Goal: Task Accomplishment & Management: Use online tool/utility

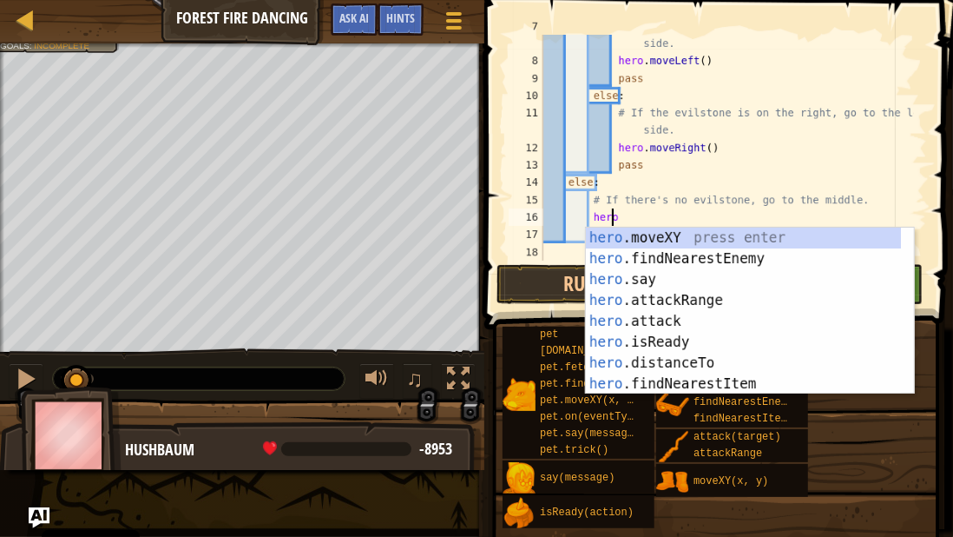
scroll to position [139, 0]
click at [679, 236] on div "hero .moveXY press enter hero .findNearestEnemy press enter hero .say press ent…" at bounding box center [744, 331] width 316 height 208
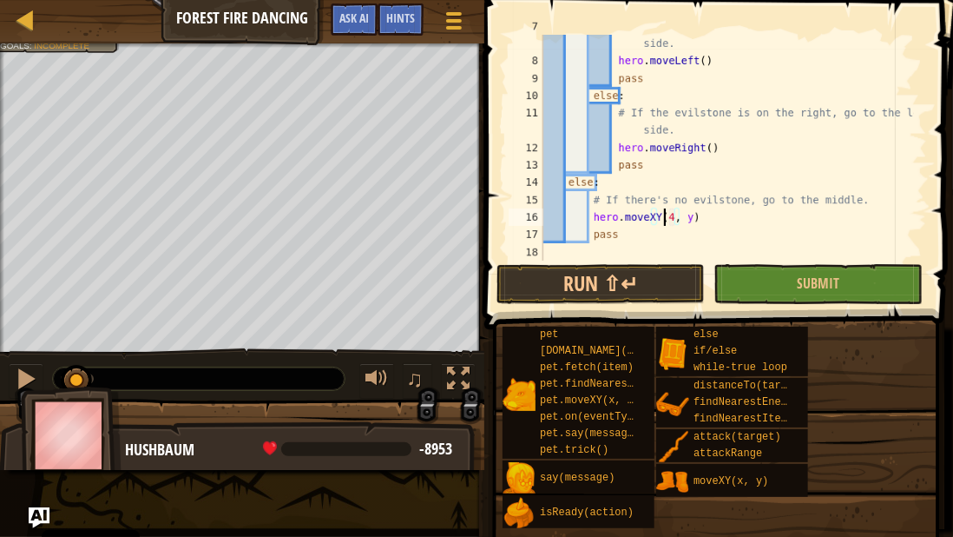
scroll to position [8, 10]
click at [688, 223] on div "# If the evilstone is on the left, go to the right side. hero . moveLeft ( ) pa…" at bounding box center [727, 156] width 374 height 278
click at [616, 284] on button "Run ⇧↵" at bounding box center [601, 284] width 208 height 40
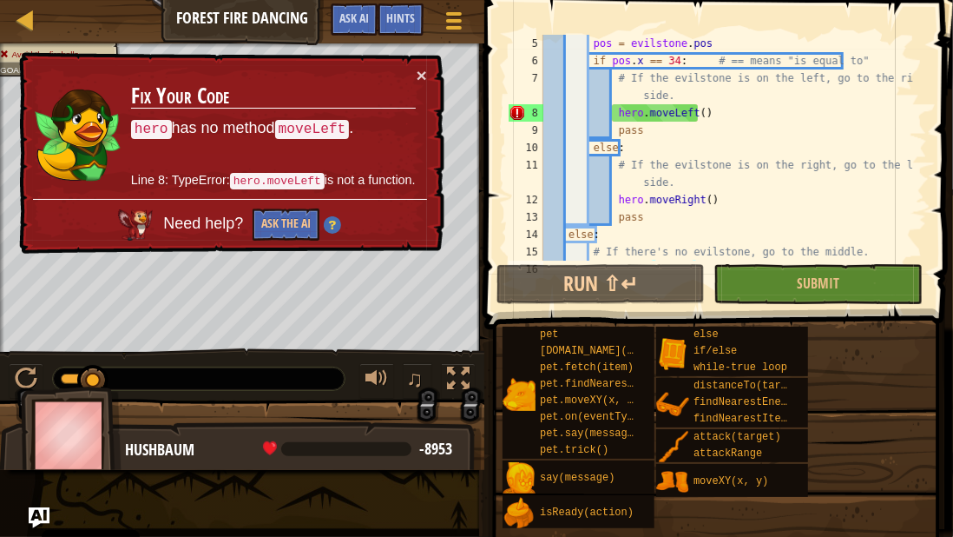
scroll to position [87, 0]
click at [418, 71] on button "×" at bounding box center [422, 75] width 10 height 18
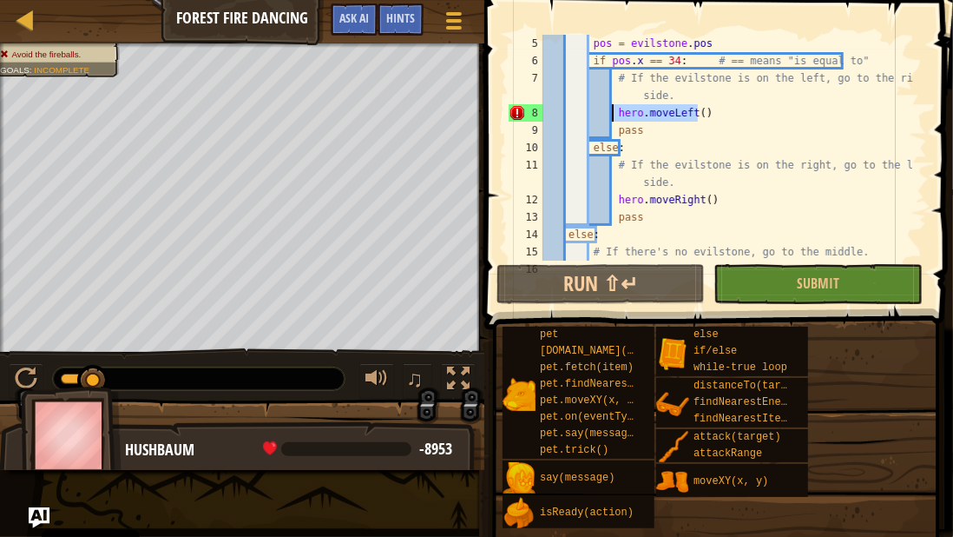
drag, startPoint x: 702, startPoint y: 116, endPoint x: 614, endPoint y: 120, distance: 87.8
click at [614, 120] on div "pos = evilstone . pos if pos . x == 34 : # == means "is equal to" # If the evil…" at bounding box center [727, 165] width 374 height 260
type textarea "hero.moveLeft()"
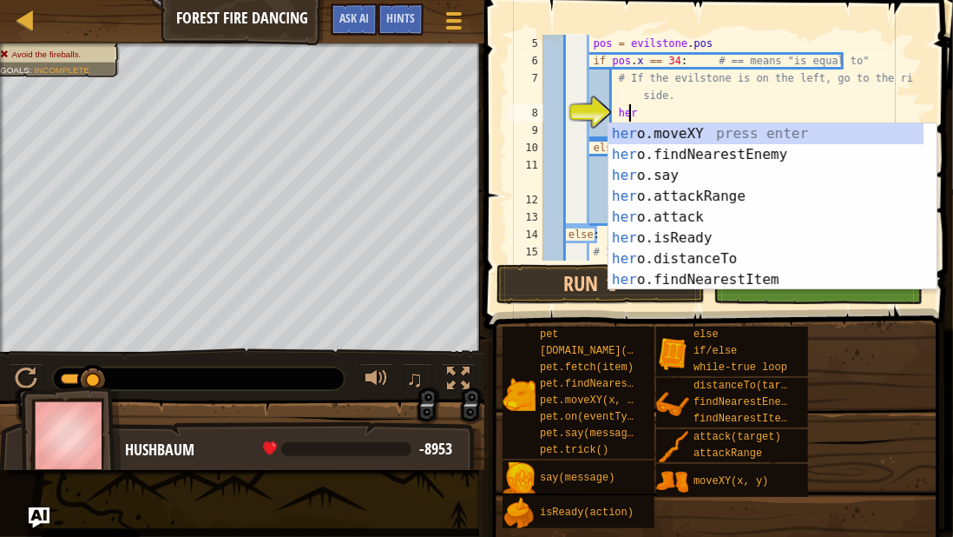
scroll to position [8, 6]
click at [695, 130] on div "hero .moveXY press enter hero .findNearestEnemy press enter hero .say press ent…" at bounding box center [767, 227] width 316 height 208
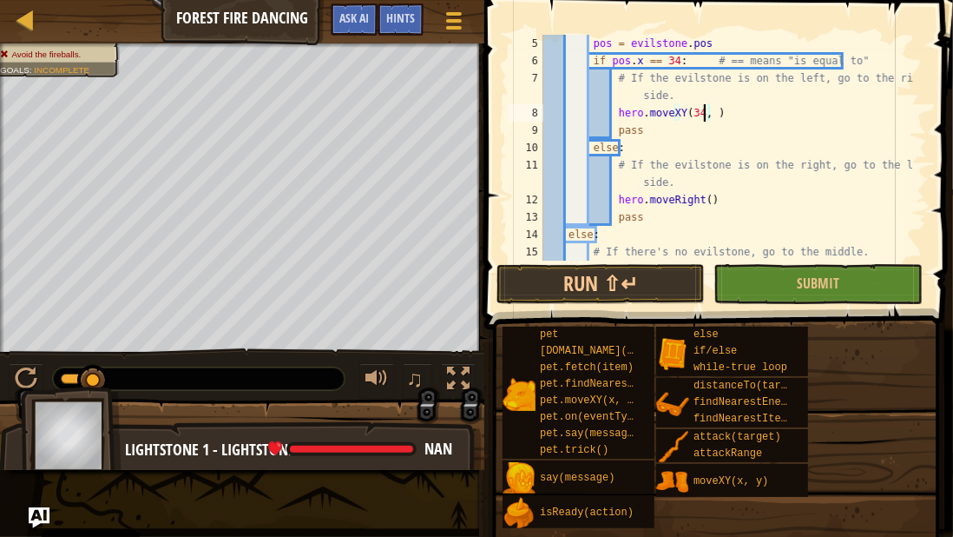
scroll to position [8, 14]
drag, startPoint x: 707, startPoint y: 198, endPoint x: 615, endPoint y: 201, distance: 92.1
click at [615, 201] on div "pos = evilstone . pos if pos . x == 34 : # == means "is equal to" # If the evil…" at bounding box center [727, 165] width 374 height 260
type textarea "hero.moveRight()"
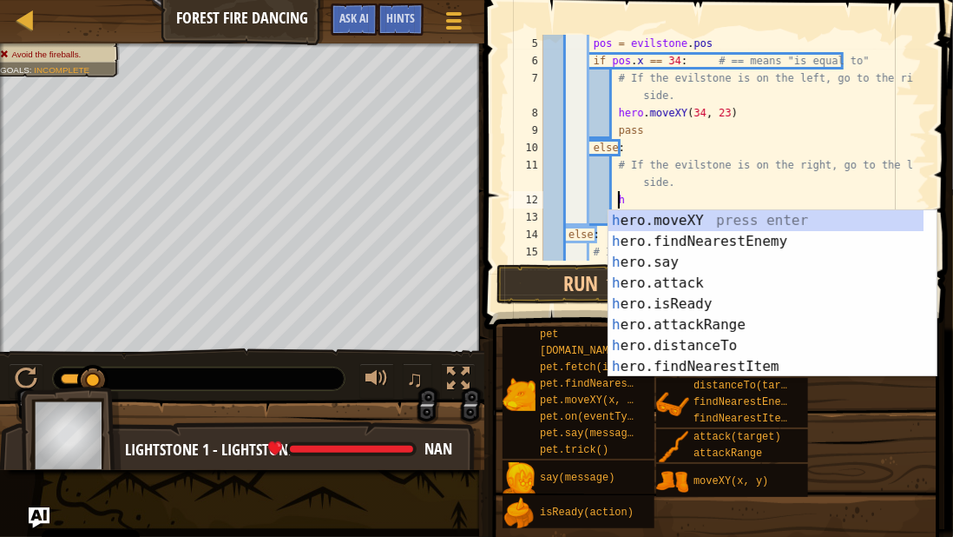
scroll to position [8, 4]
click at [658, 222] on div "h ero.moveXY press enter h ero.findNearestEnemy press enter h ero.say press ent…" at bounding box center [767, 314] width 316 height 208
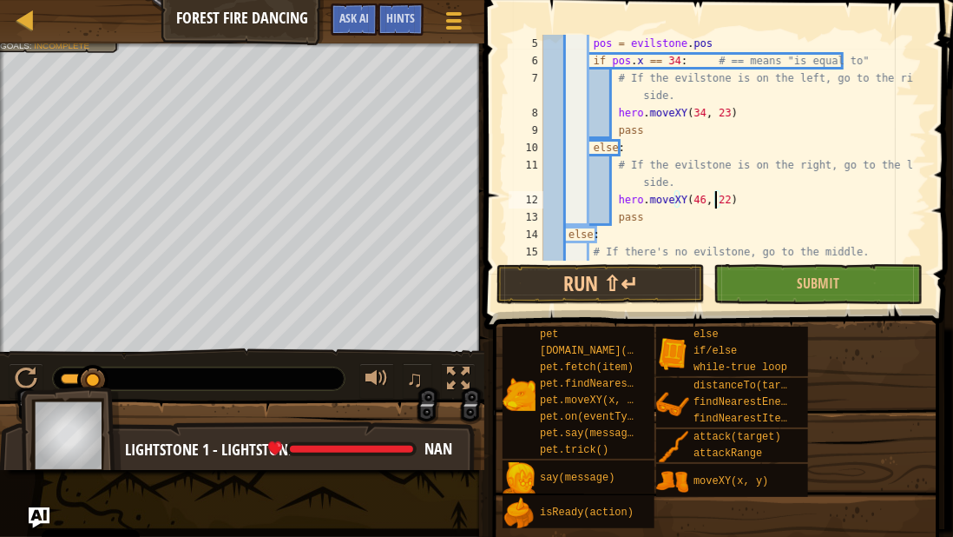
scroll to position [139, 0]
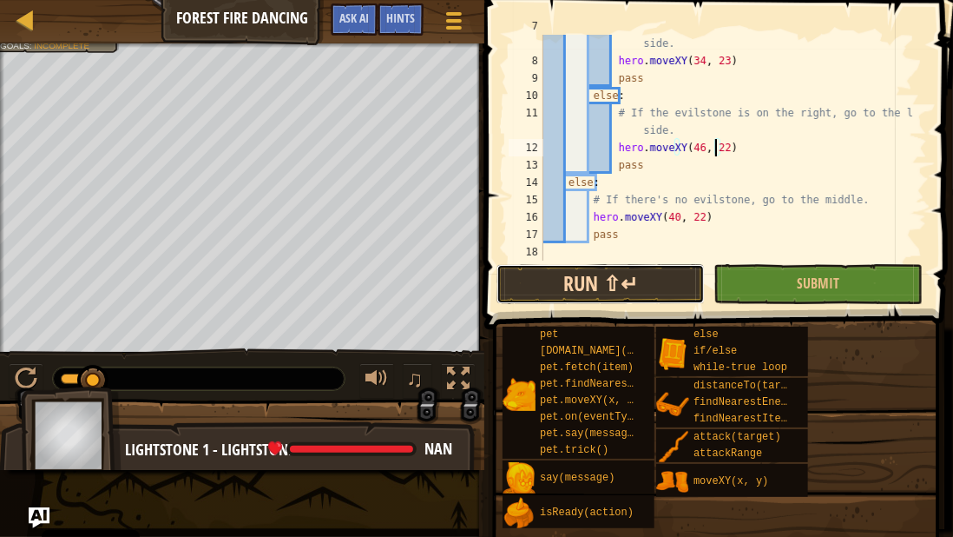
click at [547, 279] on button "Run ⇧↵" at bounding box center [601, 284] width 208 height 40
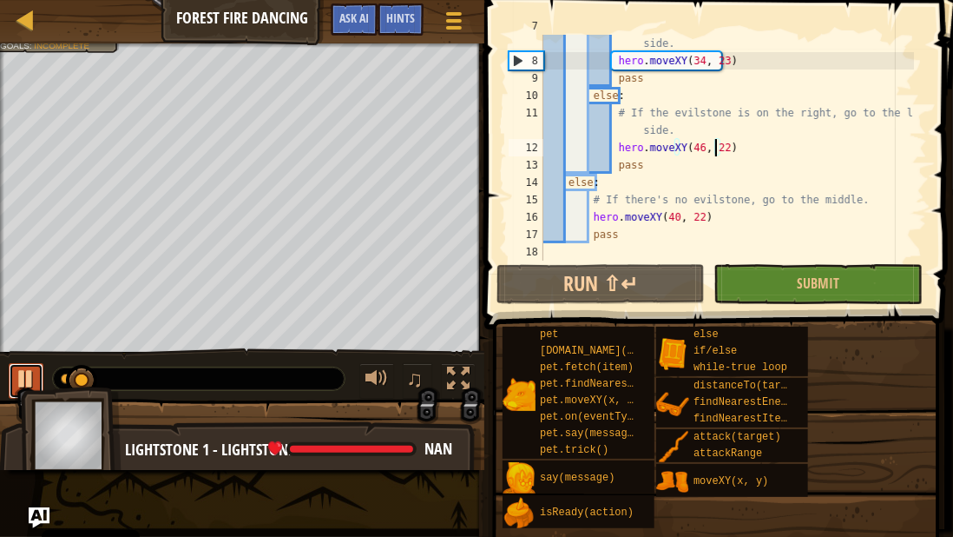
click at [12, 365] on button at bounding box center [26, 381] width 35 height 36
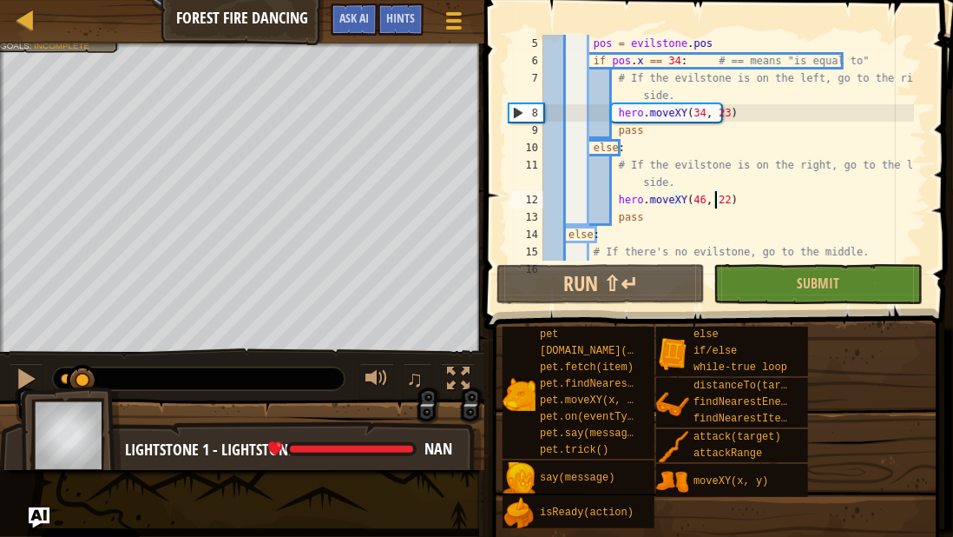
scroll to position [0, 0]
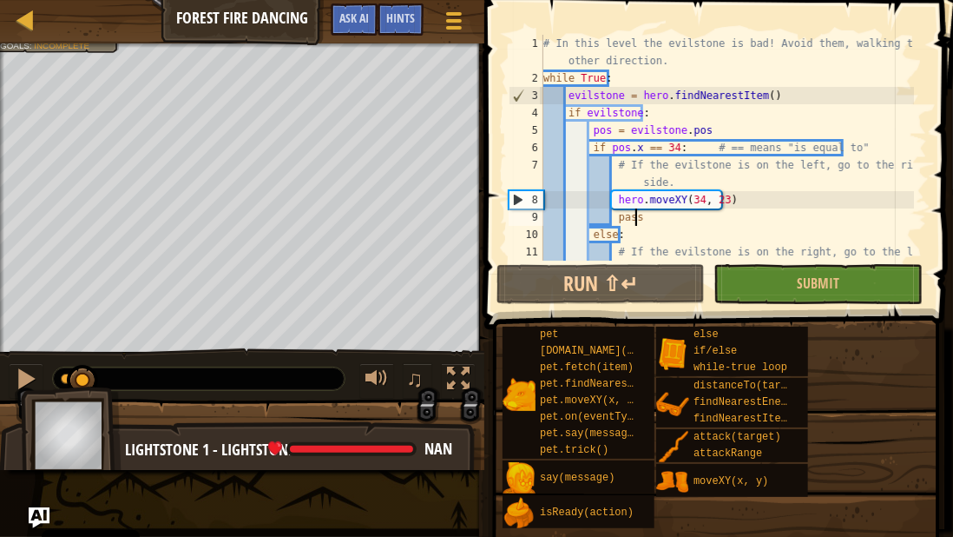
drag, startPoint x: 736, startPoint y: 209, endPoint x: 675, endPoint y: 205, distance: 61.8
click at [675, 206] on div "# In this level the evilstone is bad! Avoid them, walking the other direction. …" at bounding box center [727, 182] width 374 height 295
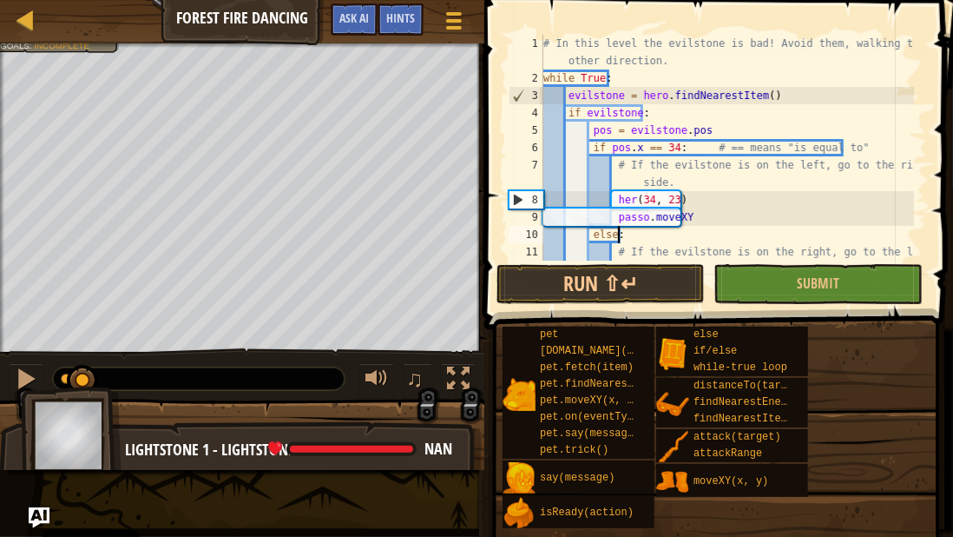
click at [744, 234] on div "# In this level the evilstone is bad! Avoid them, walking the other direction. …" at bounding box center [727, 182] width 374 height 295
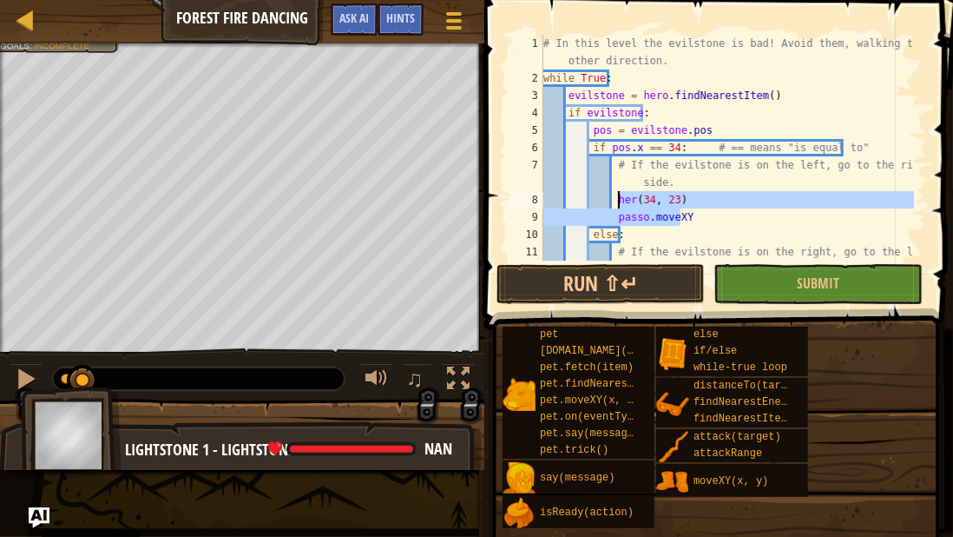
drag, startPoint x: 682, startPoint y: 212, endPoint x: 616, endPoint y: 198, distance: 67.4
click at [616, 198] on div "# In this level the evilstone is bad! Avoid them, walking the other direction. …" at bounding box center [727, 182] width 374 height 295
type textarea "h"
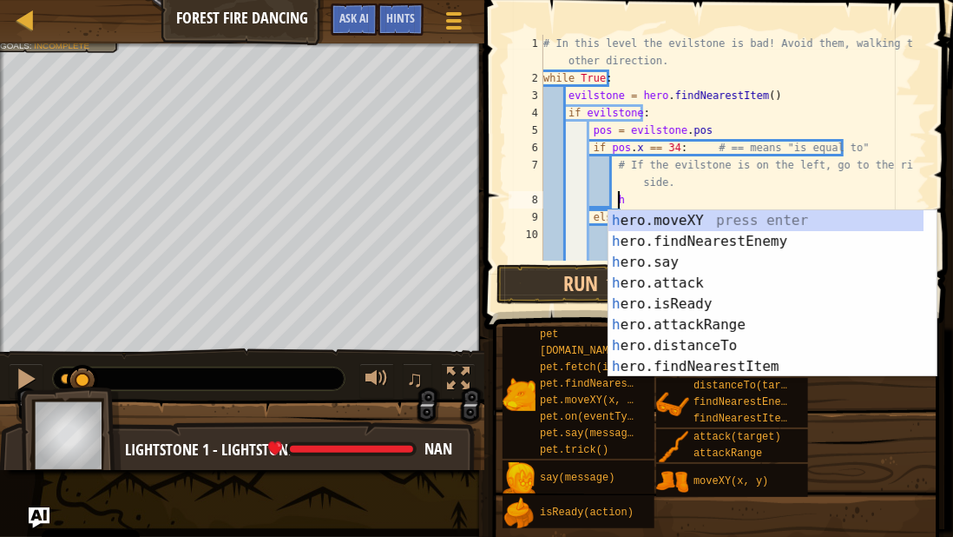
click at [679, 196] on div "# In this level the evilstone is bad! Avoid them, walking the other direction. …" at bounding box center [727, 174] width 374 height 278
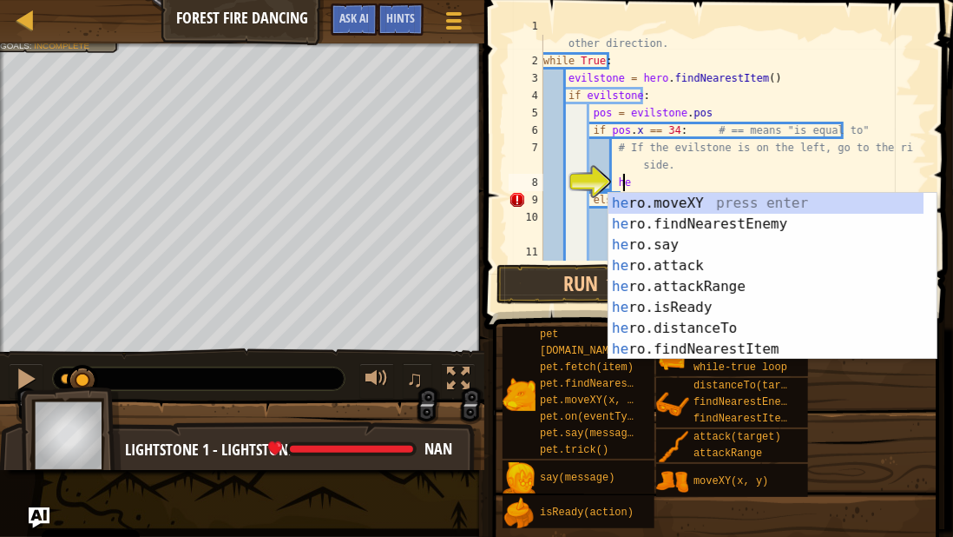
scroll to position [8, 5]
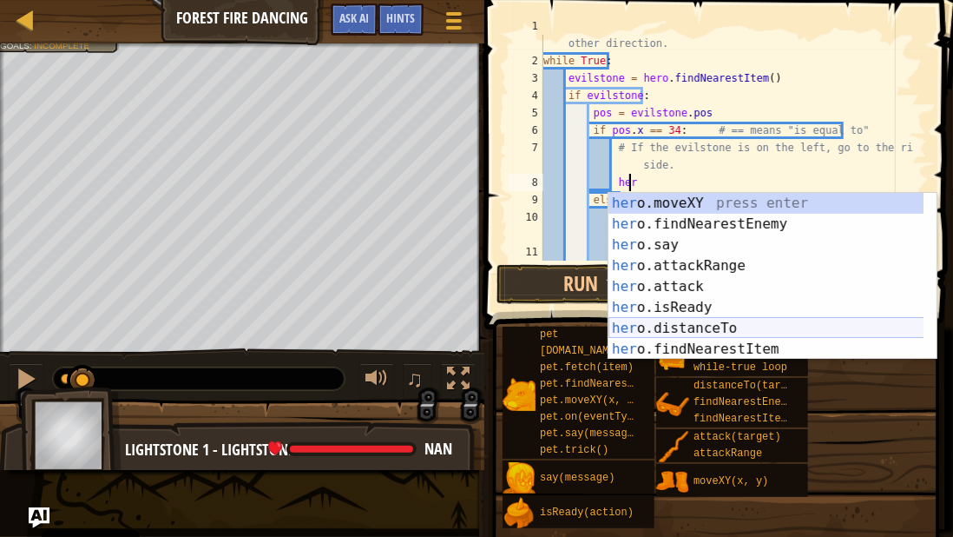
click at [681, 329] on div "her o.moveXY press enter her o.findNearestEnemy press enter her o.say press ent…" at bounding box center [767, 297] width 316 height 208
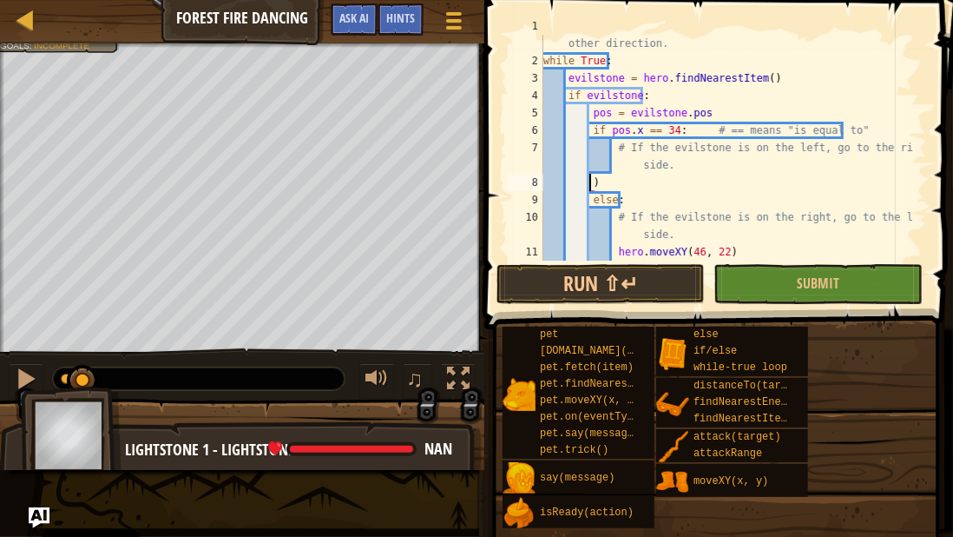
scroll to position [8, 3]
type textarea ")"
click at [370, 12] on button "Ask AI" at bounding box center [354, 19] width 47 height 32
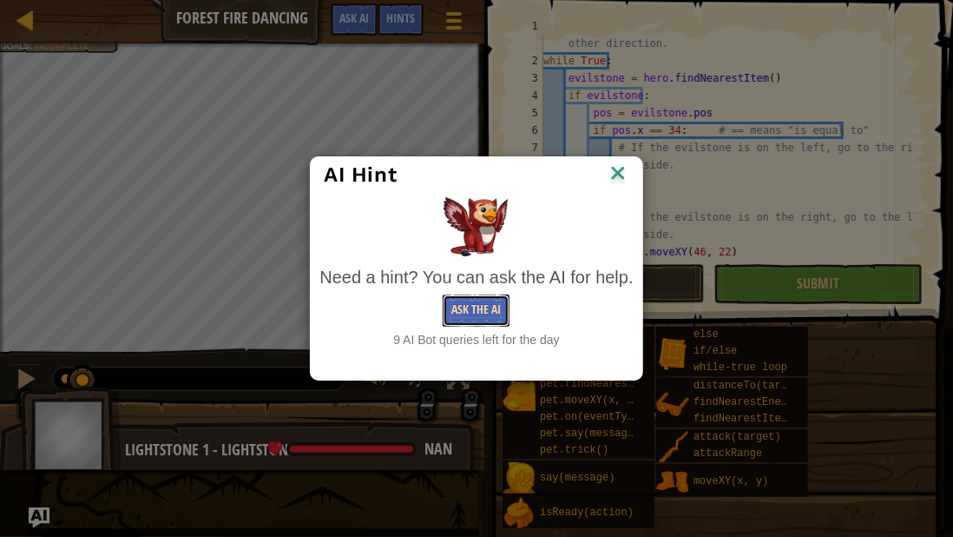
click at [452, 312] on button "Ask the AI" at bounding box center [476, 310] width 67 height 32
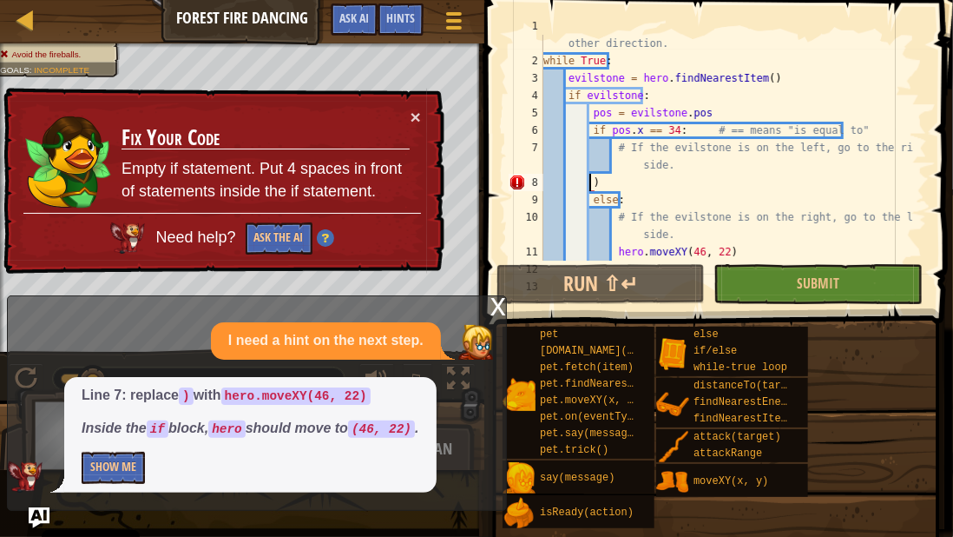
click at [94, 484] on div "Line 7: replace ) with hero.moveXY(46, 22) Inside the if block, hero should mov…" at bounding box center [250, 434] width 372 height 115
click at [112, 473] on button "Show Me" at bounding box center [113, 467] width 63 height 32
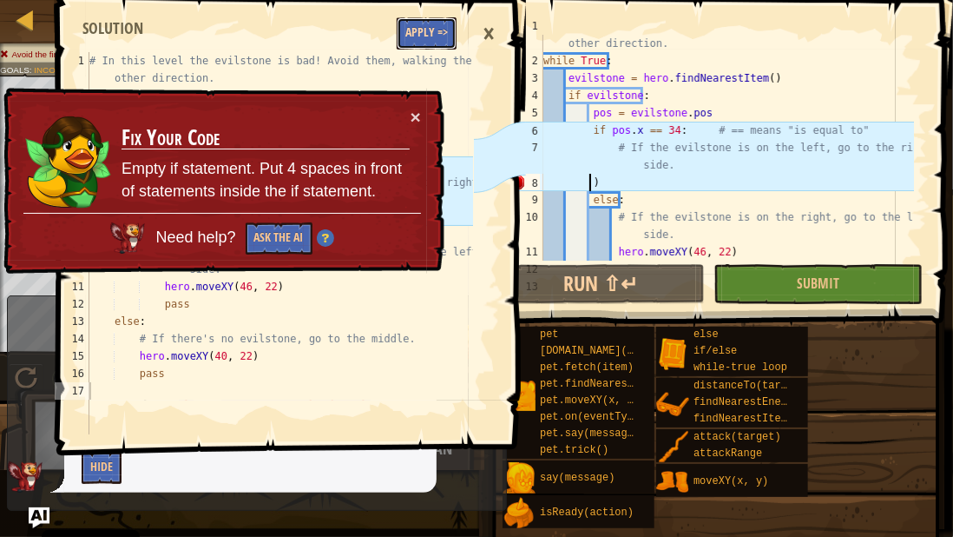
click at [431, 27] on button "Apply =>" at bounding box center [427, 33] width 60 height 32
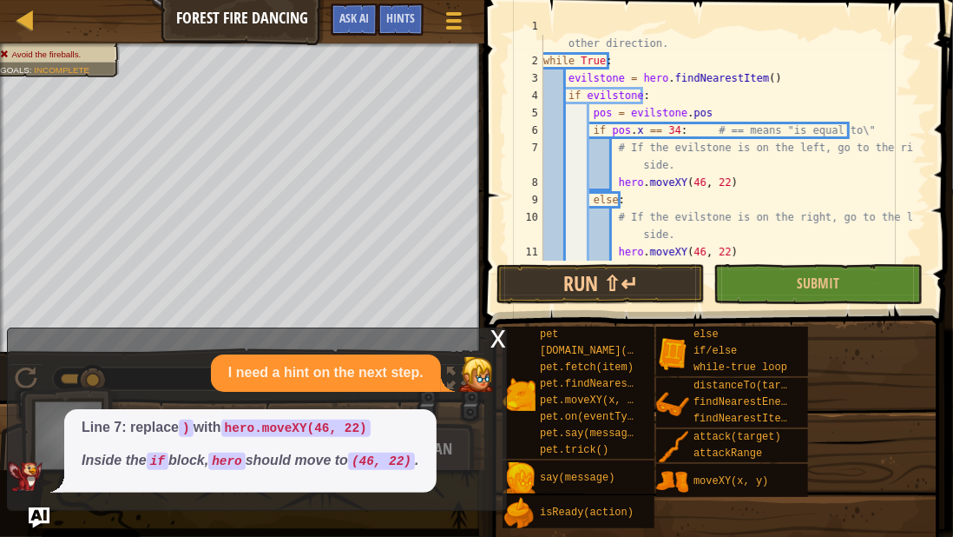
scroll to position [8, 0]
click at [525, 275] on button "Run ⇧↵" at bounding box center [601, 284] width 208 height 40
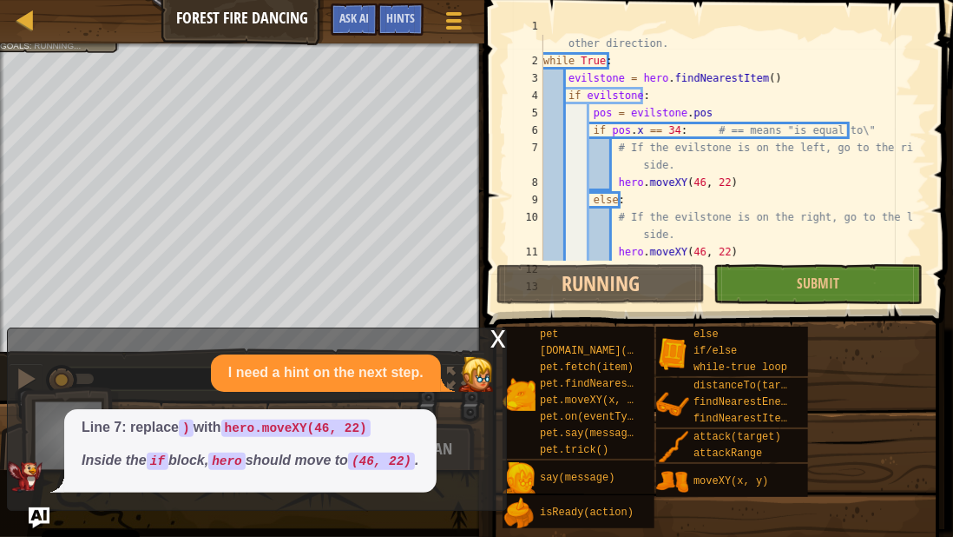
click at [497, 341] on div "x" at bounding box center [499, 336] width 16 height 17
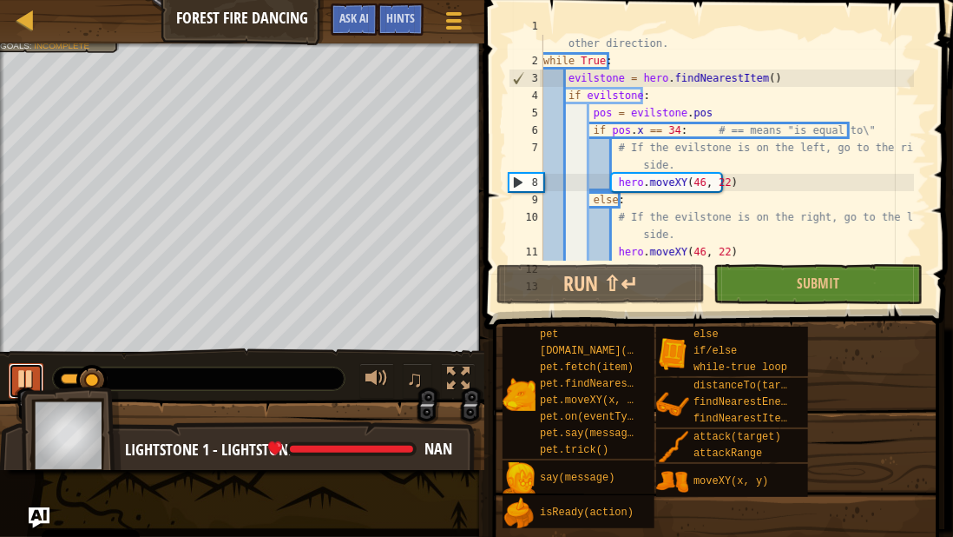
click at [22, 376] on div at bounding box center [26, 378] width 23 height 23
click at [369, 25] on span "Ask AI" at bounding box center [354, 18] width 30 height 16
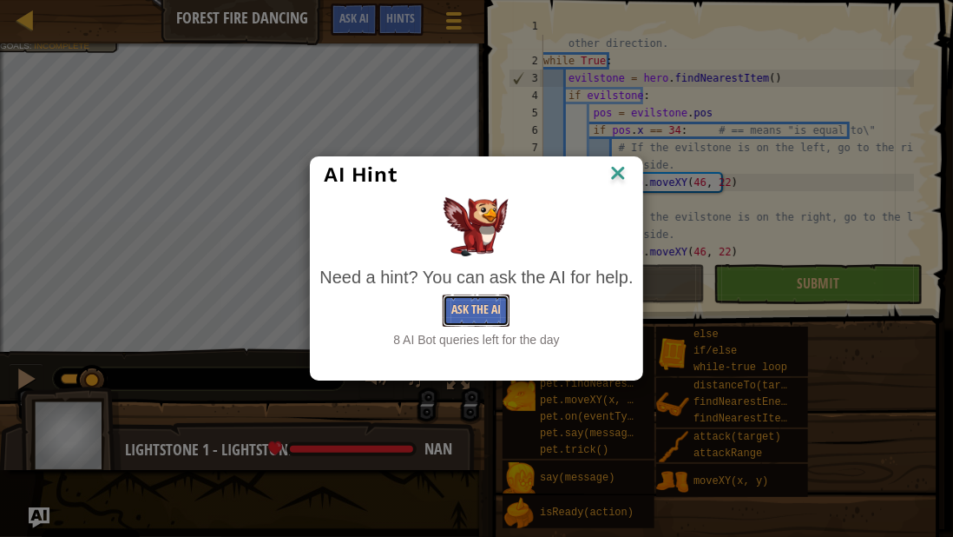
click at [472, 299] on button "Ask the AI" at bounding box center [476, 310] width 67 height 32
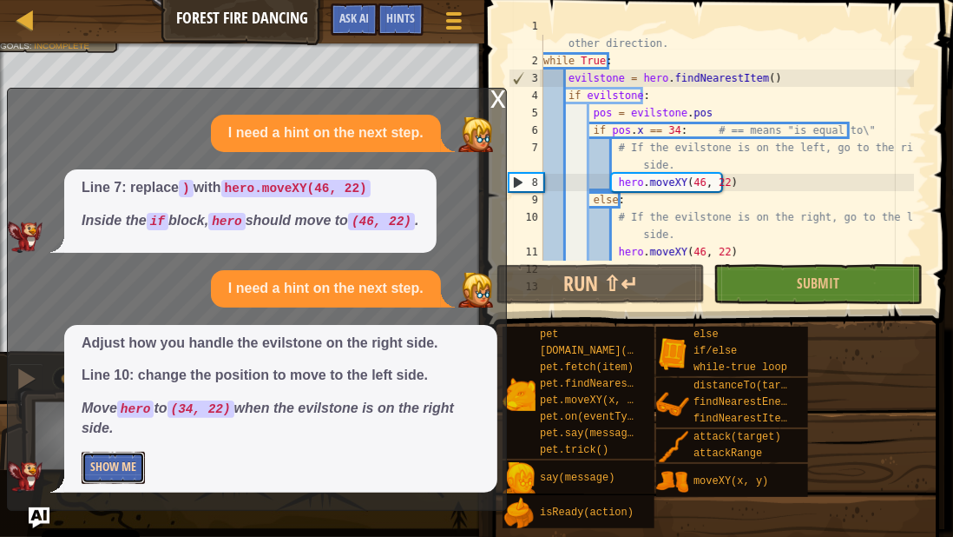
click at [94, 472] on button "Show Me" at bounding box center [113, 467] width 63 height 32
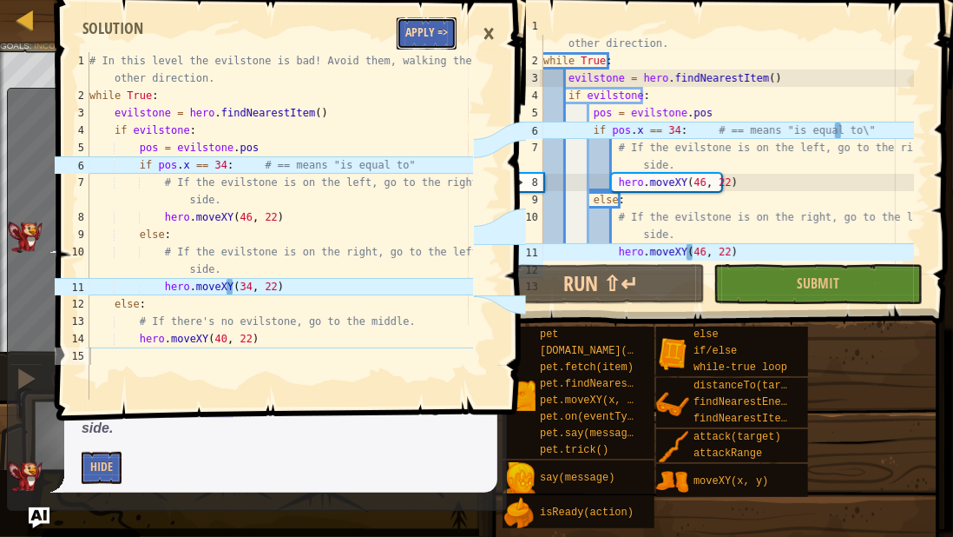
click at [423, 26] on button "Apply =>" at bounding box center [427, 33] width 60 height 32
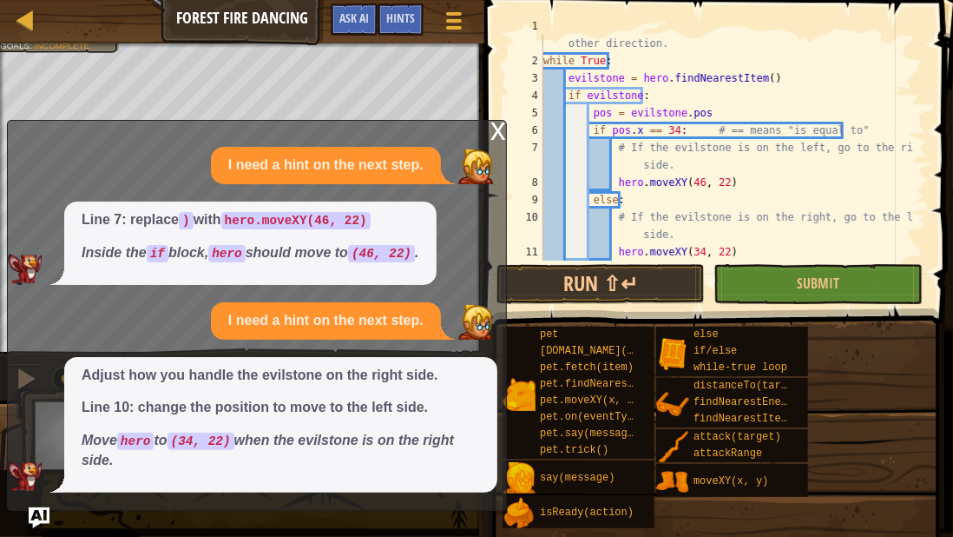
click at [493, 132] on div "x" at bounding box center [499, 129] width 16 height 17
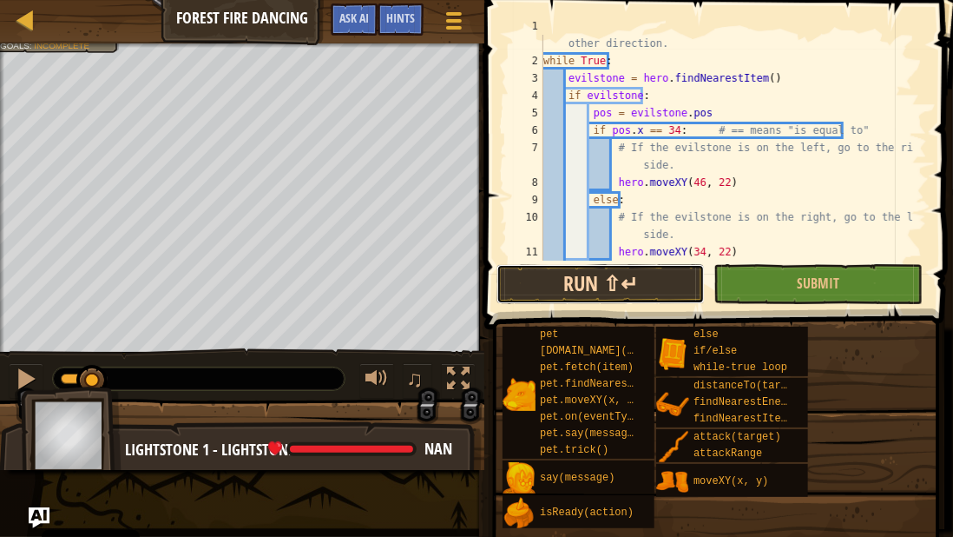
click at [592, 298] on button "Run ⇧↵" at bounding box center [601, 284] width 208 height 40
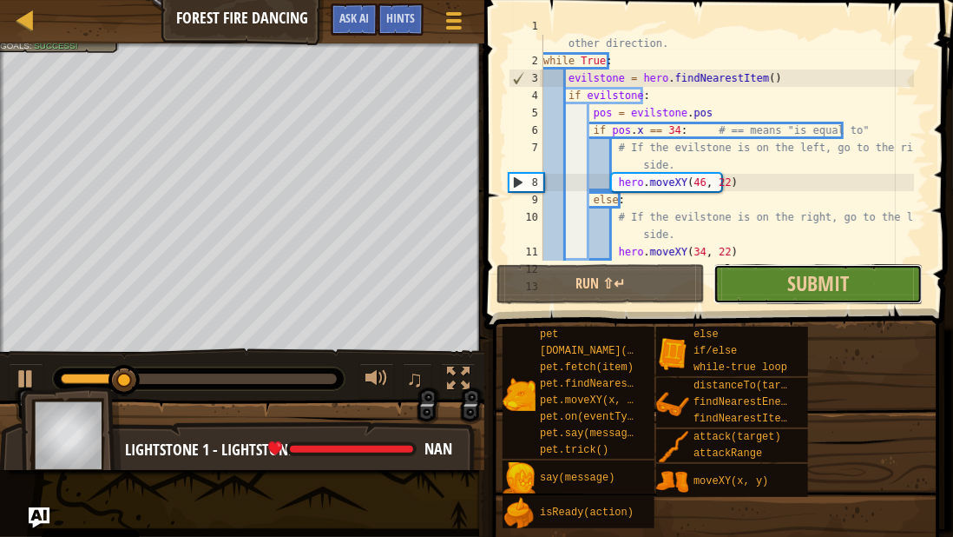
click at [766, 292] on button "Submit" at bounding box center [818, 284] width 208 height 40
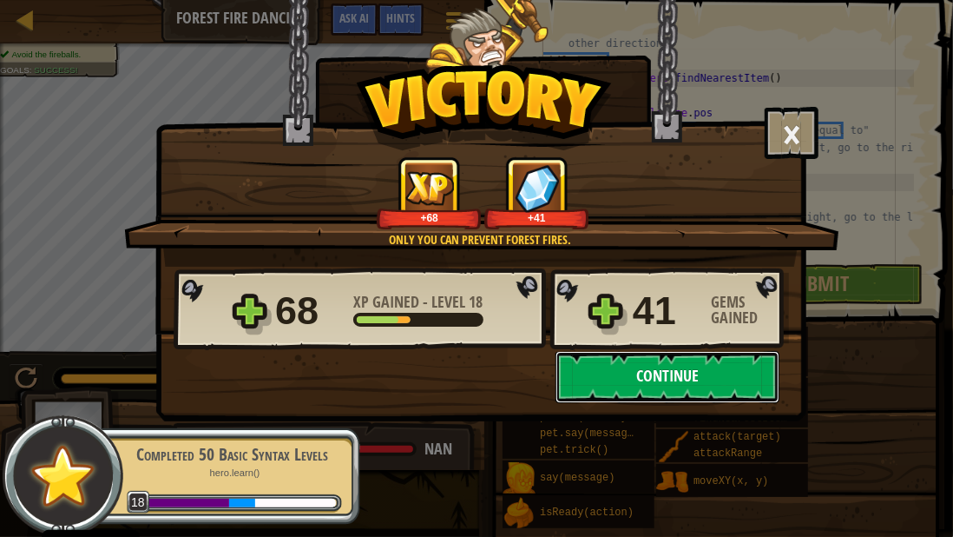
click at [598, 365] on button "Continue" at bounding box center [668, 377] width 224 height 52
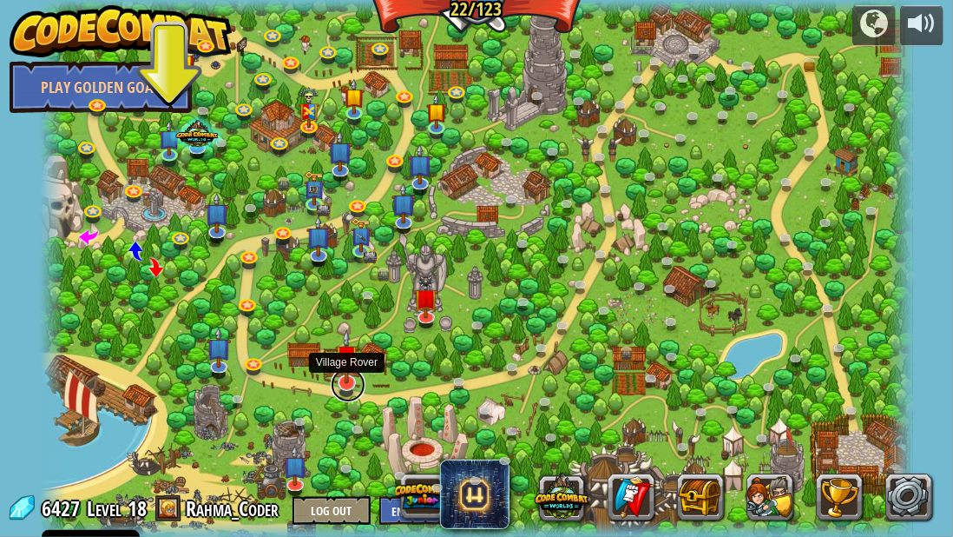
click at [344, 383] on link at bounding box center [348, 384] width 35 height 35
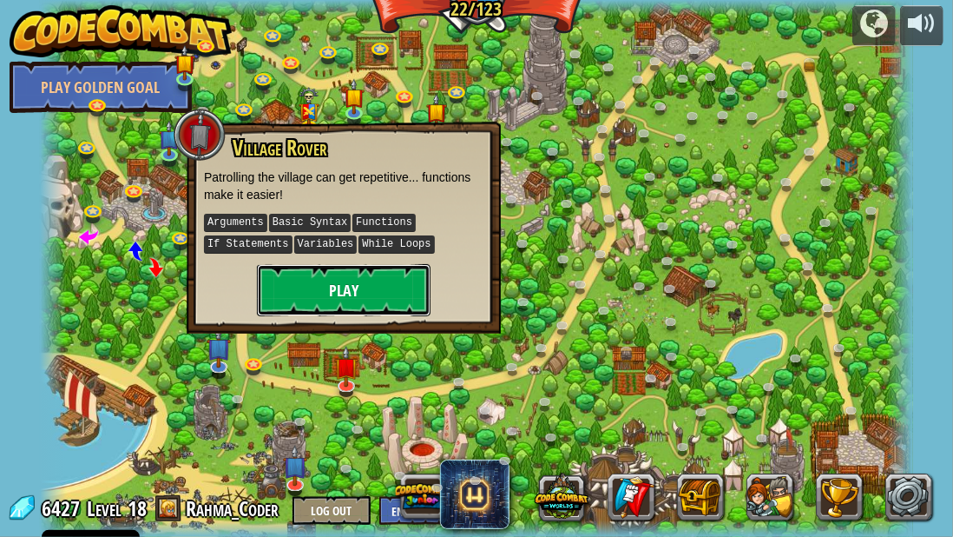
click at [320, 276] on button "Play" at bounding box center [344, 290] width 174 height 52
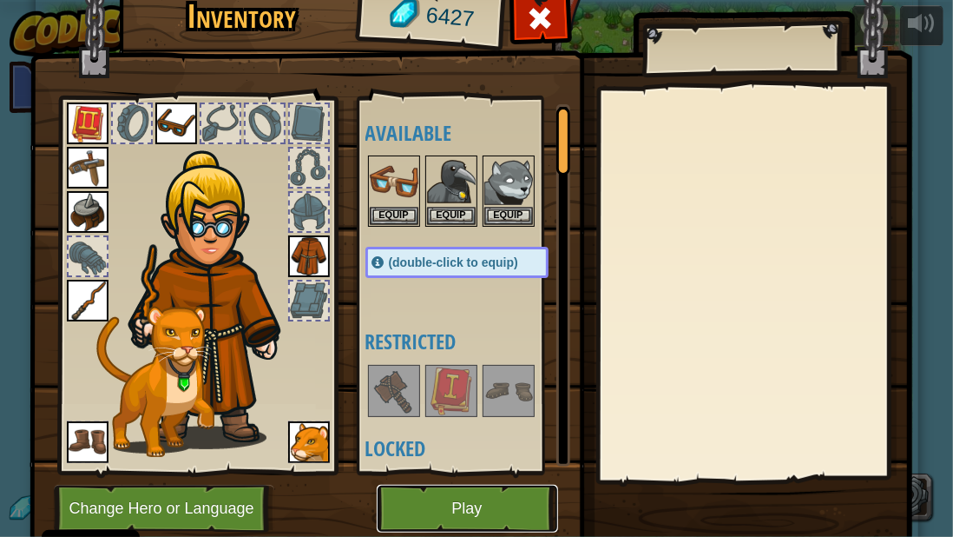
click at [386, 498] on button "Play" at bounding box center [467, 508] width 181 height 48
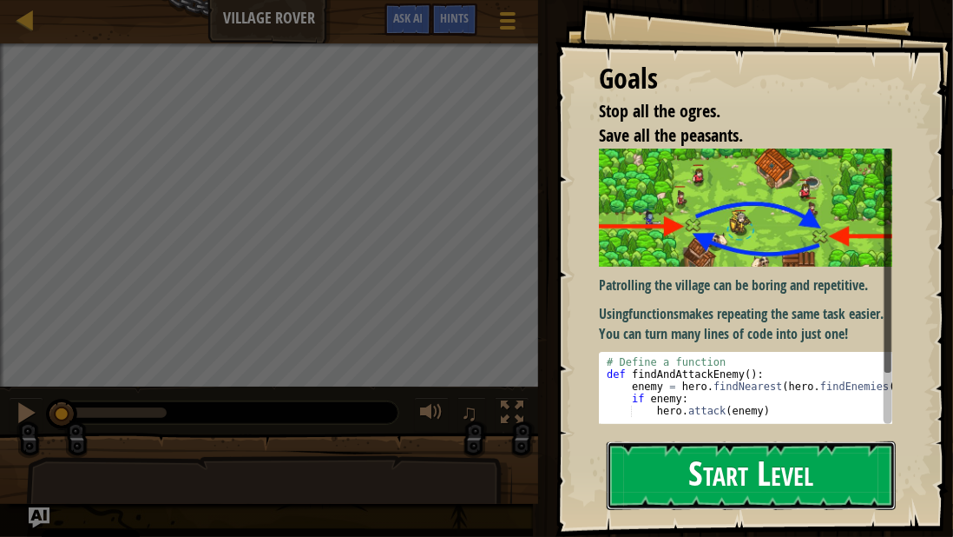
click at [666, 462] on button "Start Level" at bounding box center [751, 475] width 289 height 69
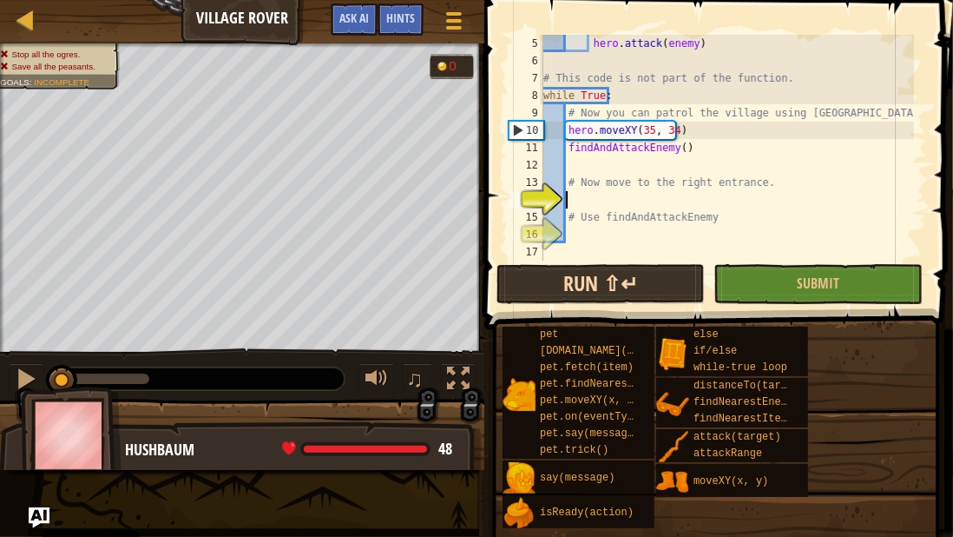
scroll to position [69, 0]
click at [568, 282] on button "Run ⇧↵" at bounding box center [601, 284] width 208 height 40
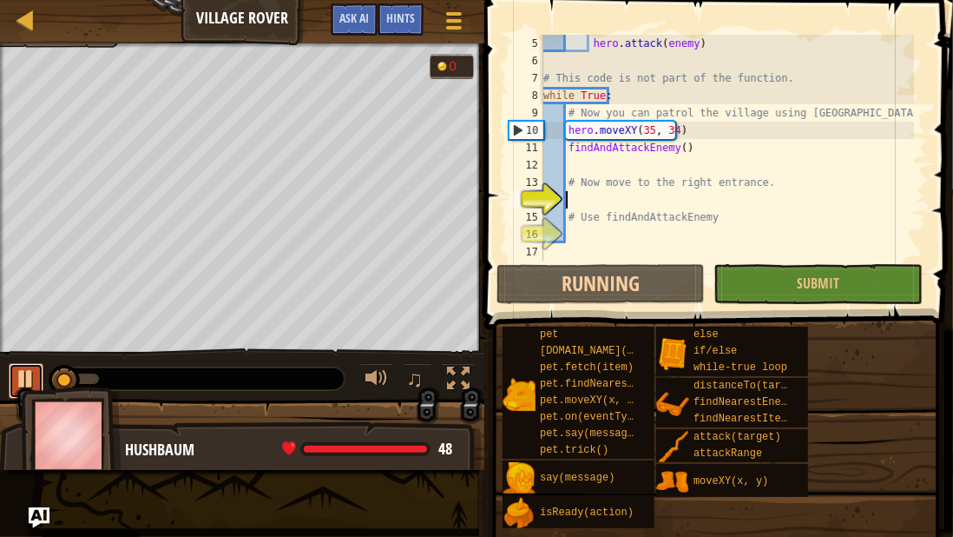
click at [26, 372] on div at bounding box center [26, 378] width 23 height 23
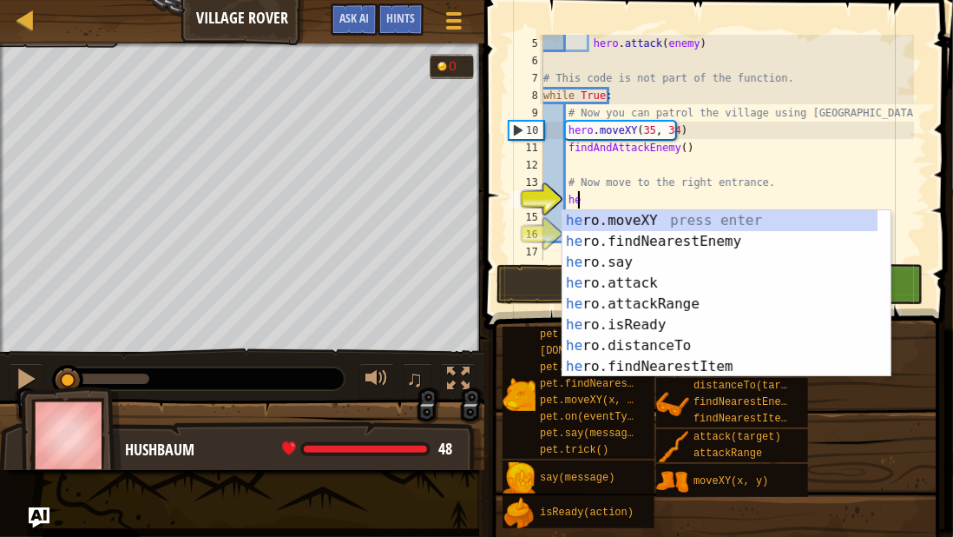
type textarea "her"
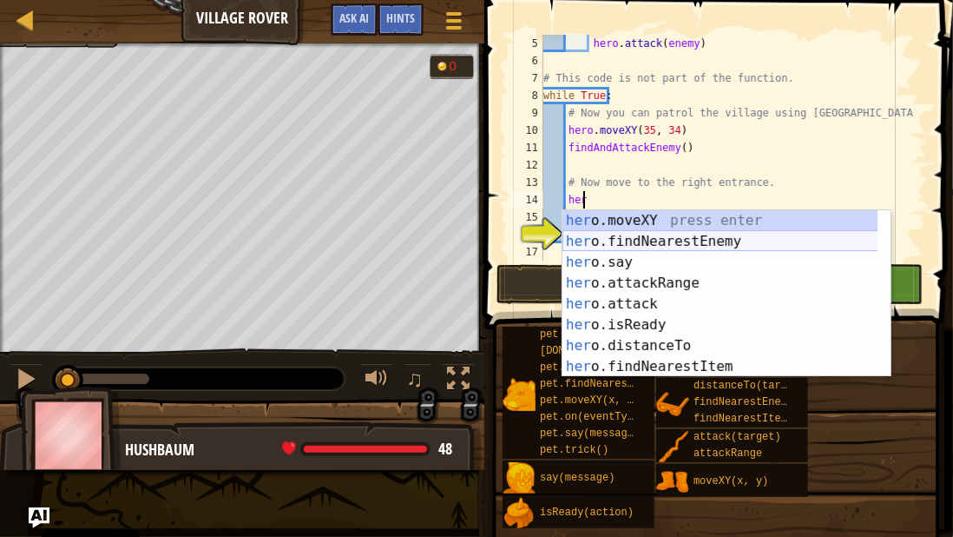
click at [678, 237] on div "her o.moveXY press enter her o.findNearestEnemy press enter her o.say press ent…" at bounding box center [721, 314] width 316 height 208
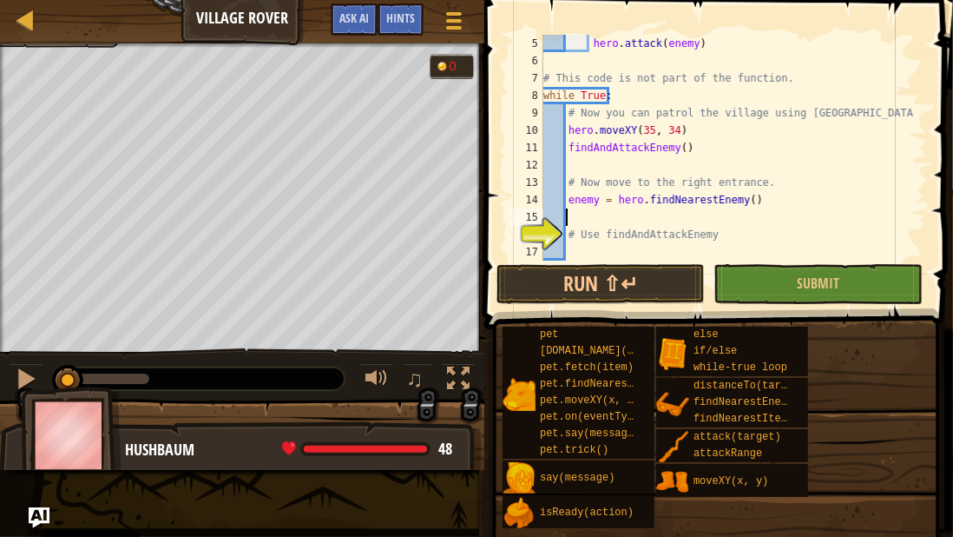
scroll to position [8, 1]
click at [595, 198] on div "hero . attack ( enemy ) # This code is not part of the function. while True : #…" at bounding box center [727, 165] width 374 height 260
type textarea "enemy1 = hero.findNearestEnemy()"
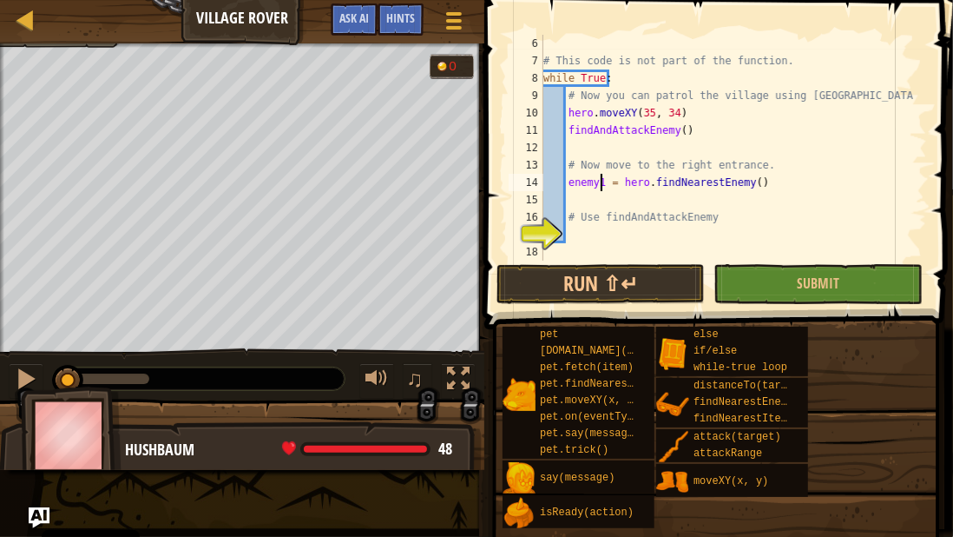
click at [589, 229] on div "# This code is not part of the function. while True : # Now you can patrol the …" at bounding box center [727, 165] width 374 height 260
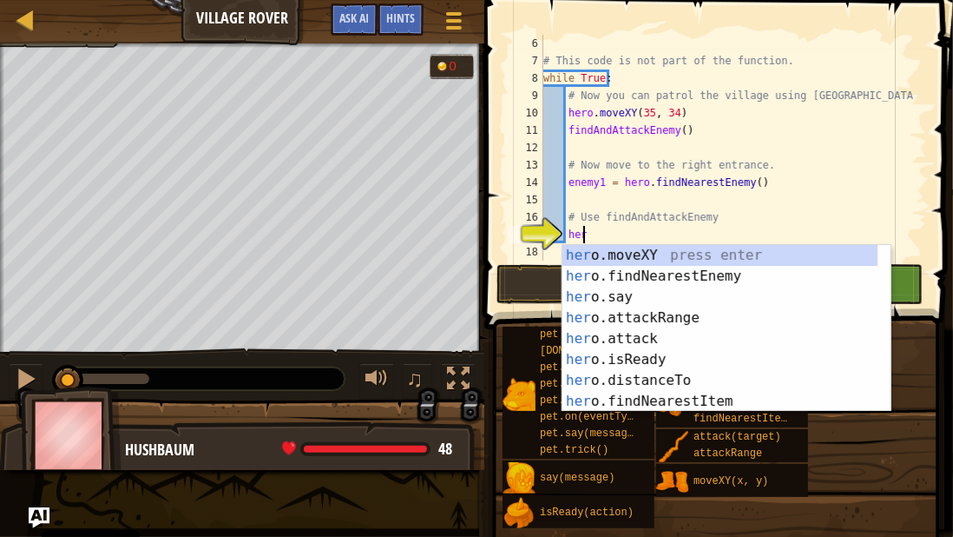
scroll to position [8, 2]
click at [649, 233] on div "# This code is not part of the function. while True : # Now you can patrol the …" at bounding box center [727, 165] width 374 height 260
type textarea "h"
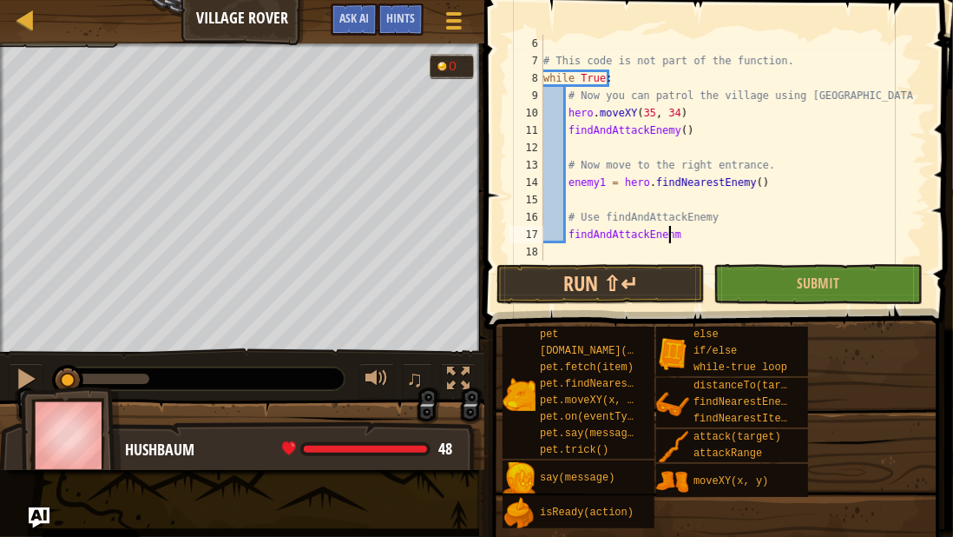
scroll to position [8, 10]
click at [551, 281] on button "Run ⇧↵" at bounding box center [601, 284] width 208 height 40
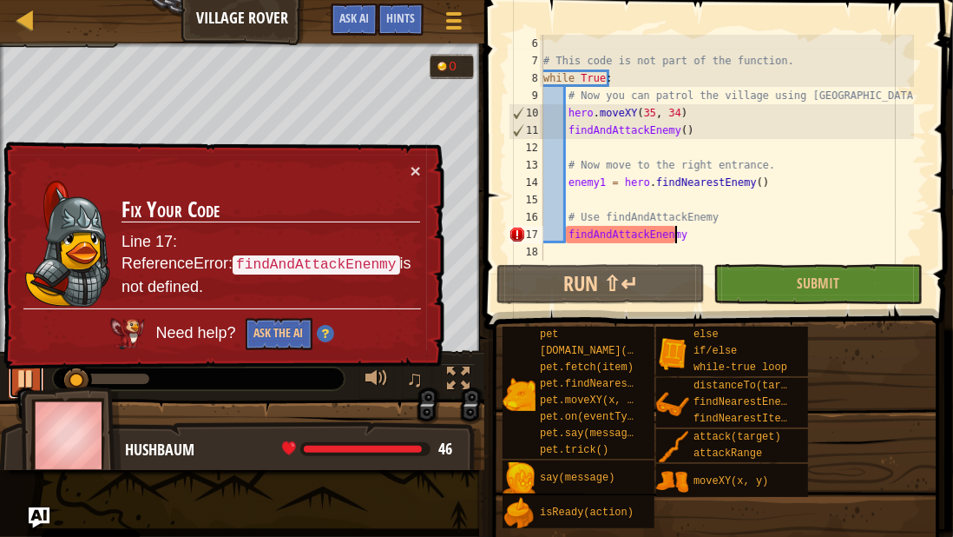
click at [21, 376] on div at bounding box center [26, 378] width 23 height 23
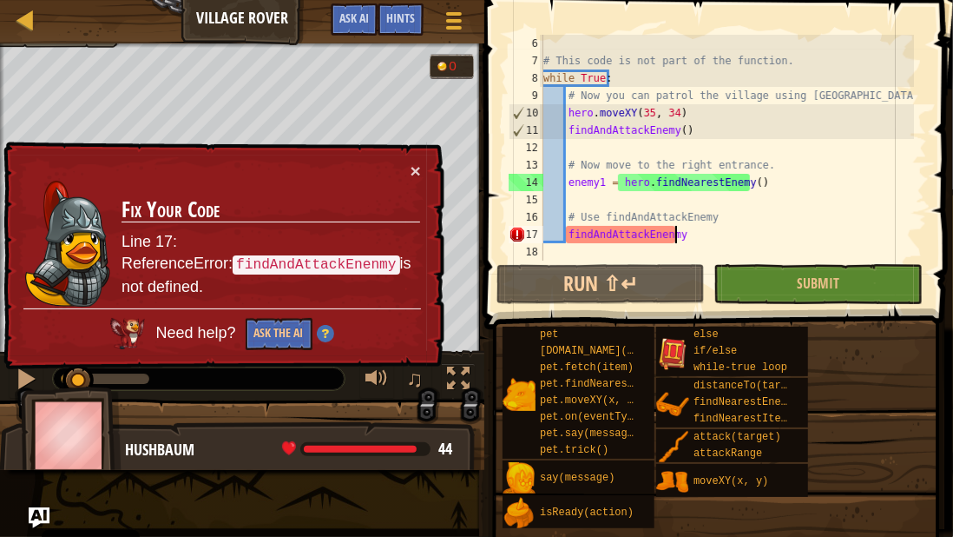
scroll to position [8, 9]
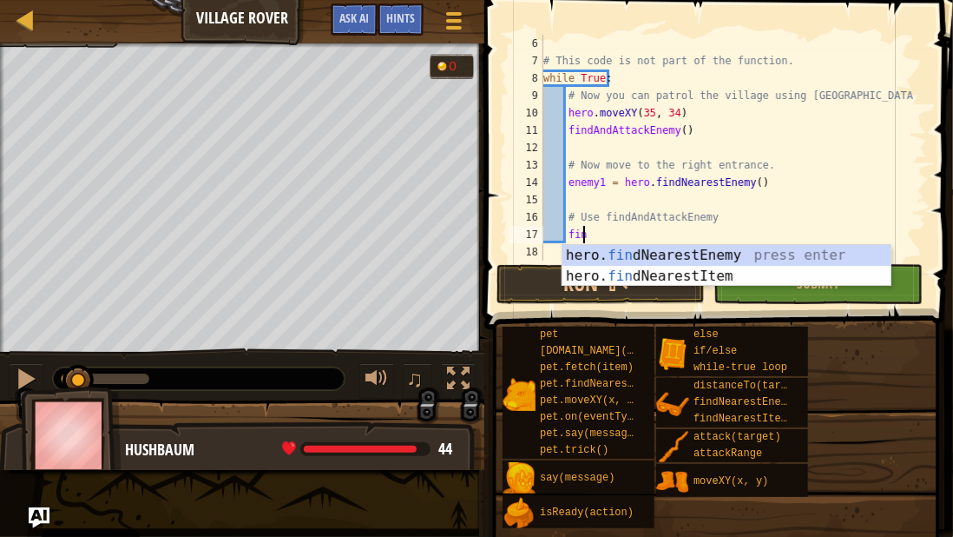
type textarea "f"
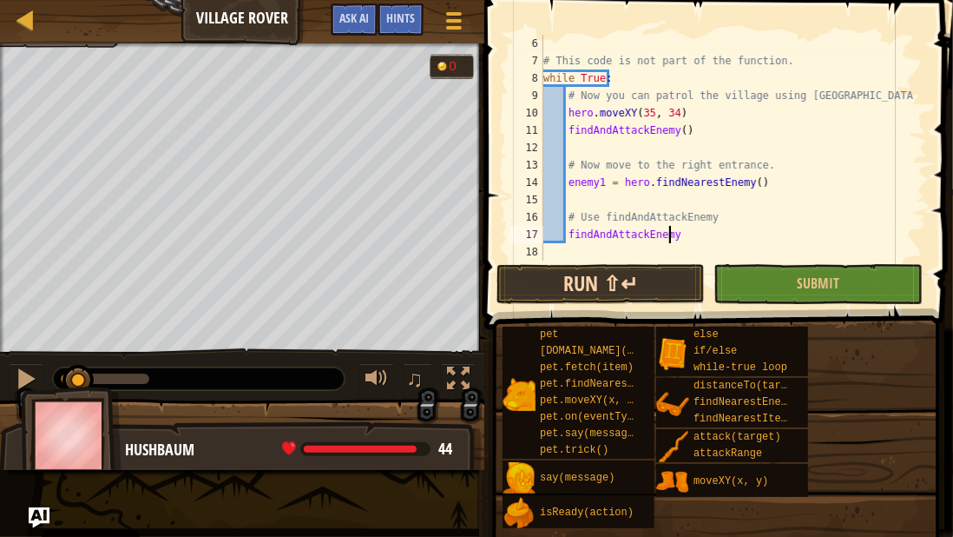
type textarea "findAndAttackEnemy"
click at [638, 281] on button "Run ⇧↵" at bounding box center [601, 284] width 208 height 40
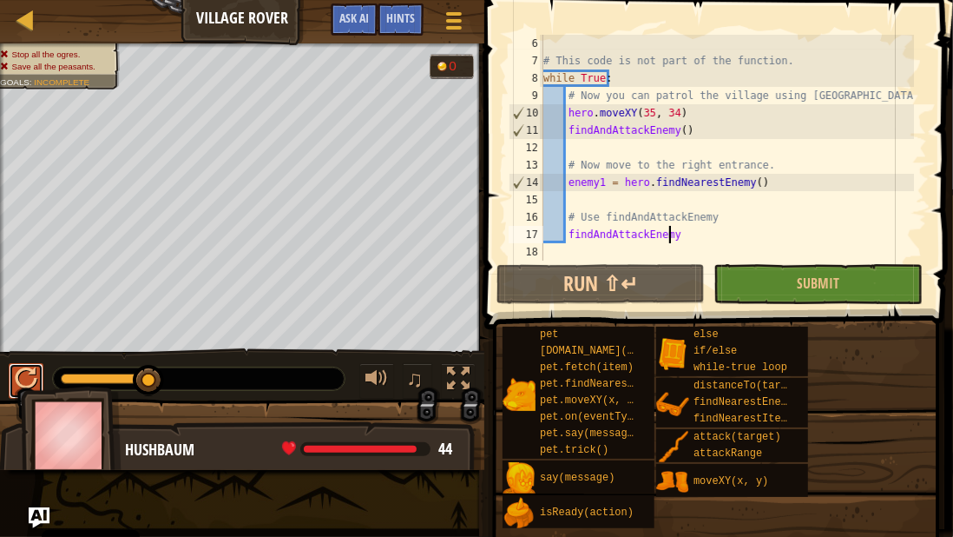
click at [25, 367] on div at bounding box center [26, 378] width 23 height 23
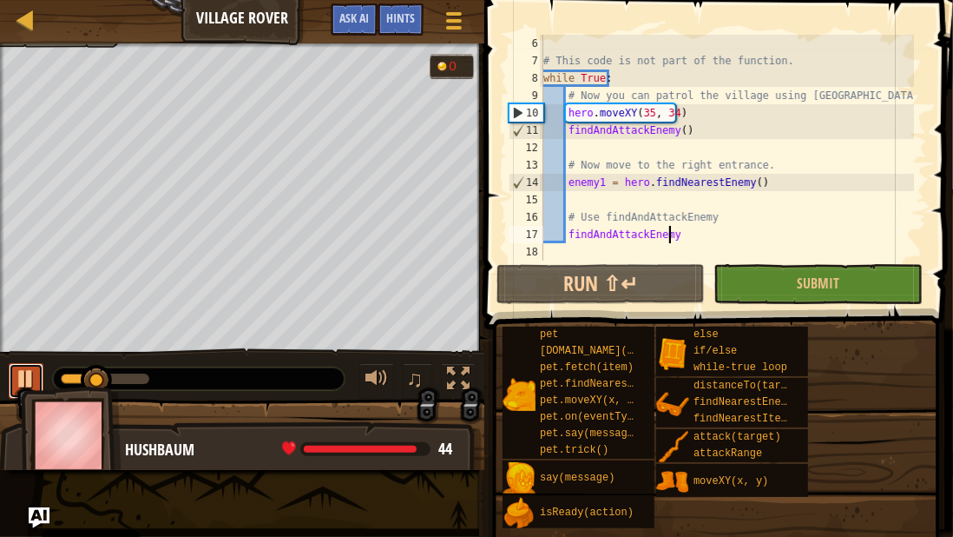
click at [18, 367] on div at bounding box center [26, 378] width 23 height 23
click at [353, 12] on span "Ask AI" at bounding box center [354, 18] width 30 height 16
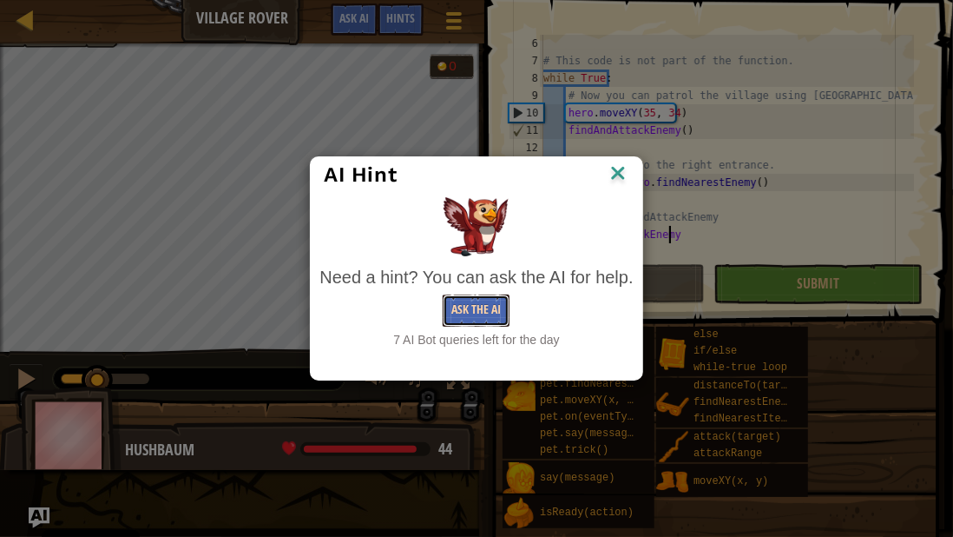
click at [473, 302] on button "Ask the AI" at bounding box center [476, 310] width 67 height 32
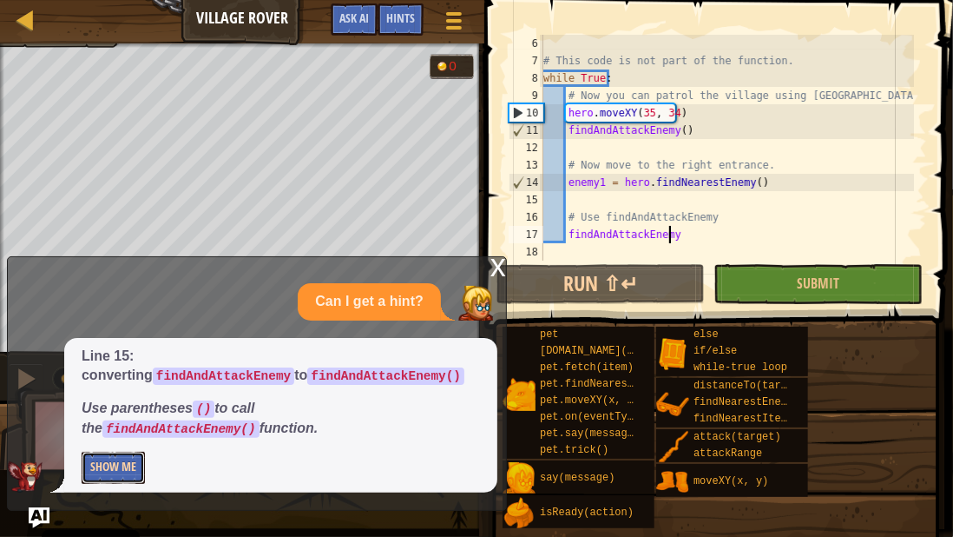
click at [128, 475] on button "Show Me" at bounding box center [113, 467] width 63 height 32
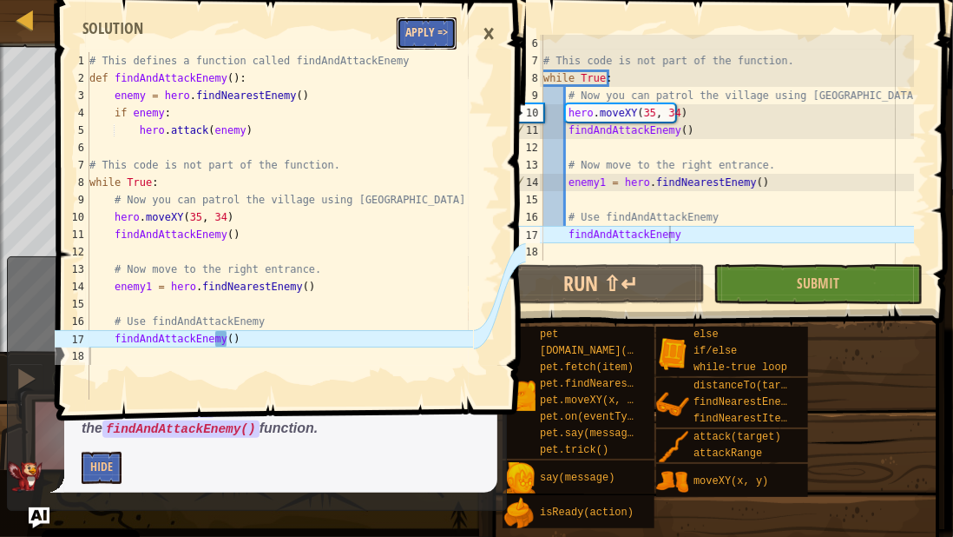
click at [427, 38] on button "Apply =>" at bounding box center [427, 33] width 60 height 32
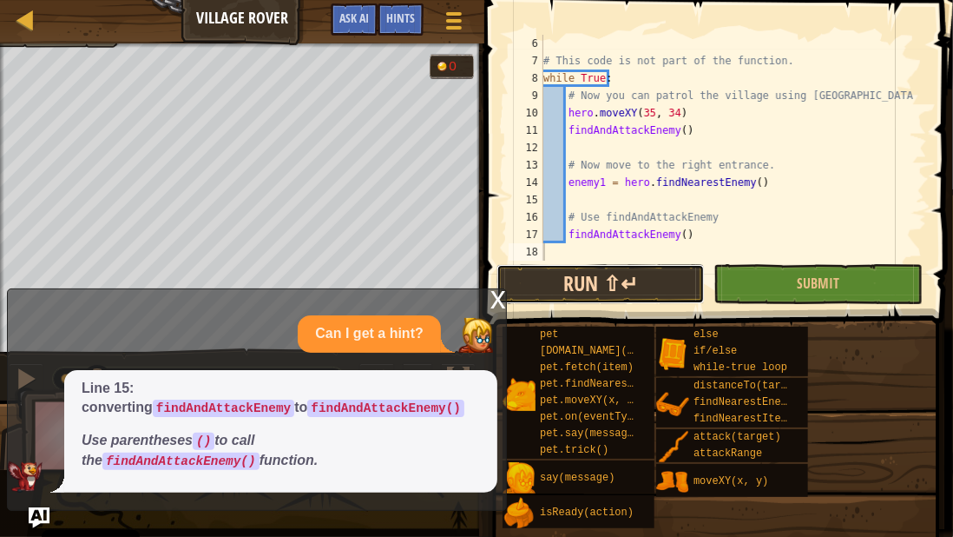
click at [624, 283] on button "Run ⇧↵" at bounding box center [601, 284] width 208 height 40
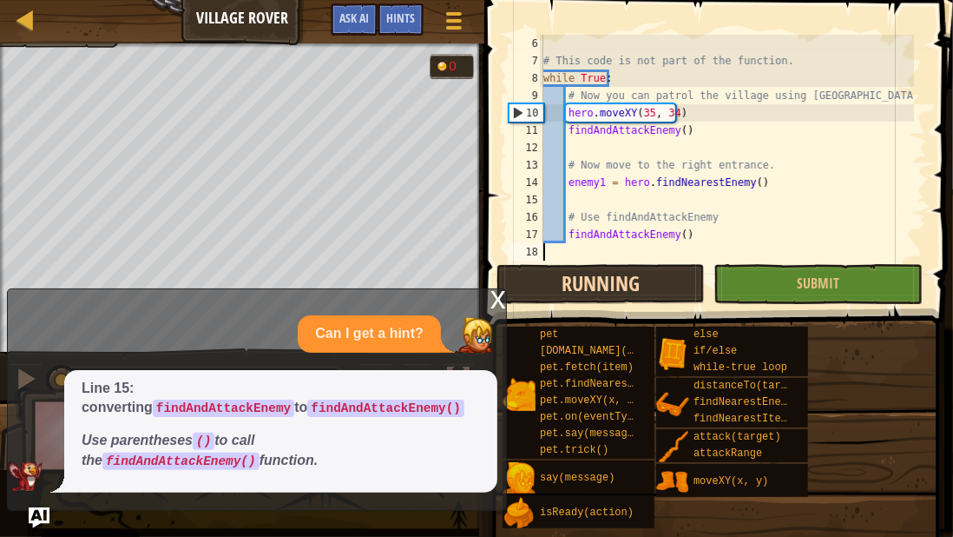
scroll to position [8, 0]
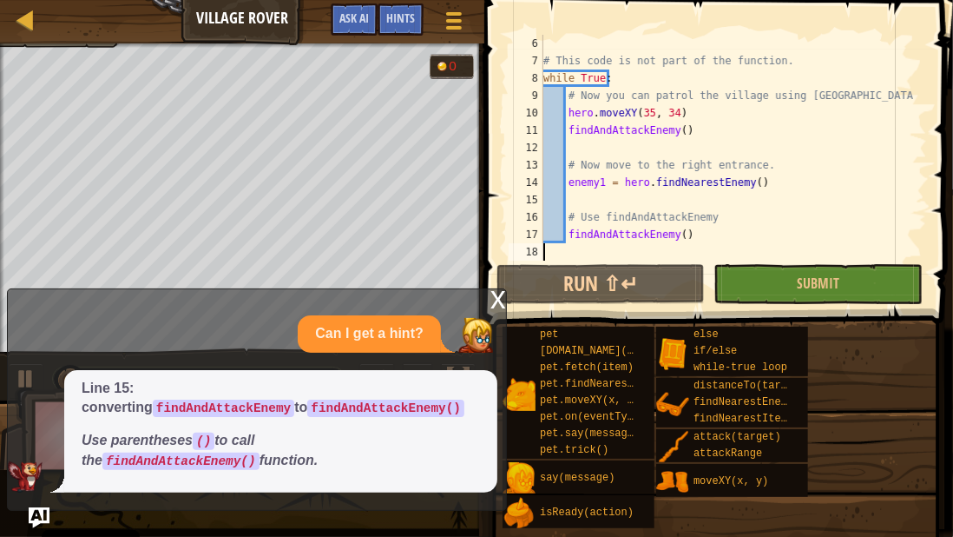
click at [480, 296] on div "x Can I get a hint? Line 15: converting findAndAttackEnemy to findAndAttackEnem…" at bounding box center [257, 399] width 500 height 222
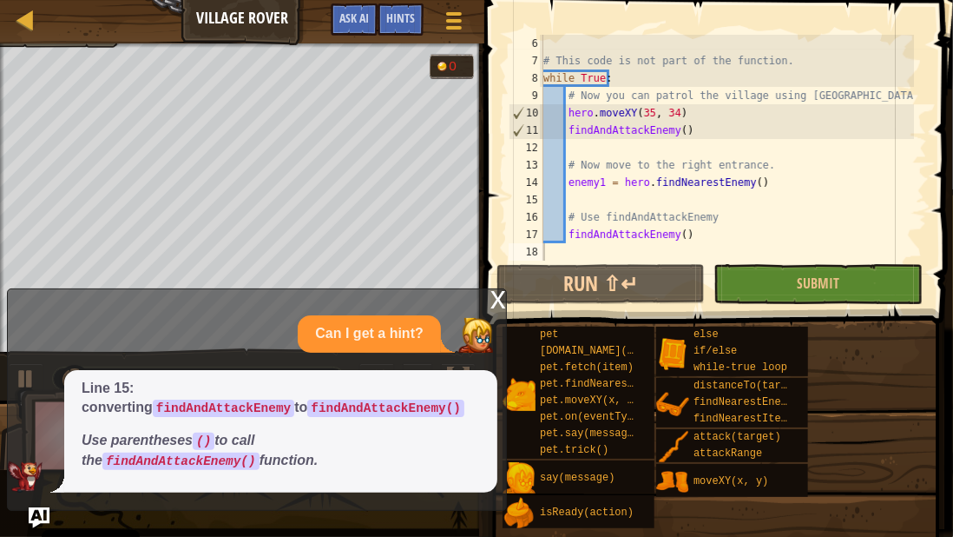
click at [497, 294] on div "x" at bounding box center [499, 297] width 16 height 17
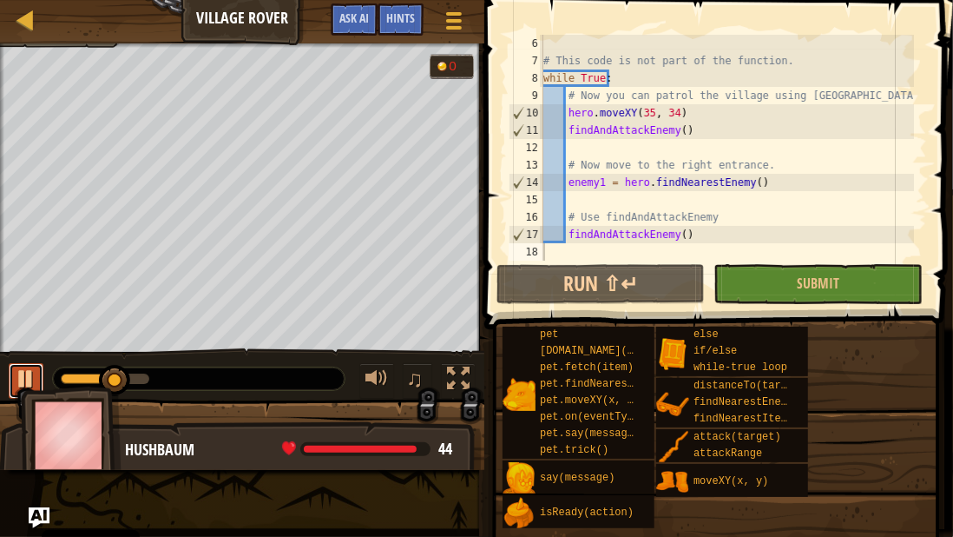
click at [27, 370] on div at bounding box center [26, 378] width 23 height 23
click at [372, 25] on button "Ask AI" at bounding box center [354, 19] width 47 height 32
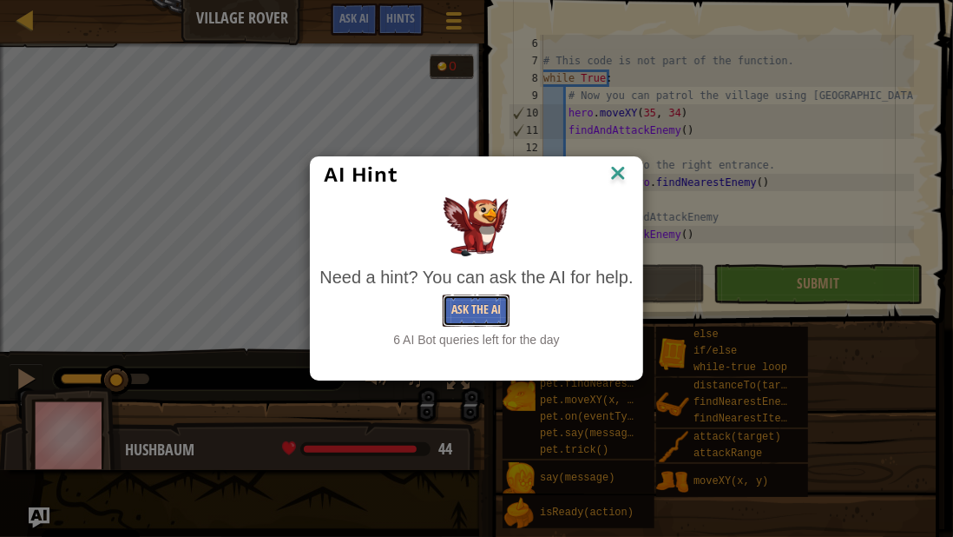
click at [463, 300] on button "Ask the AI" at bounding box center [476, 310] width 67 height 32
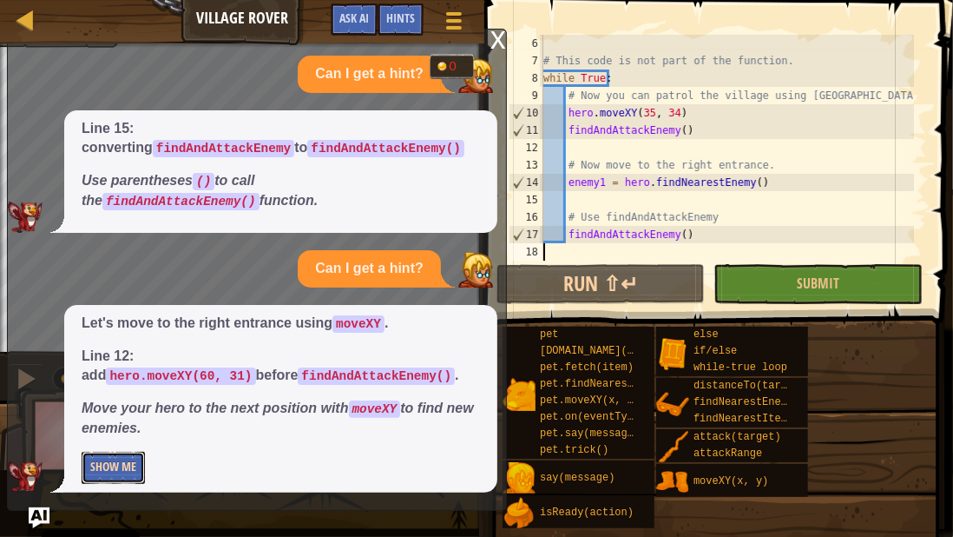
click at [133, 463] on button "Show Me" at bounding box center [113, 467] width 63 height 32
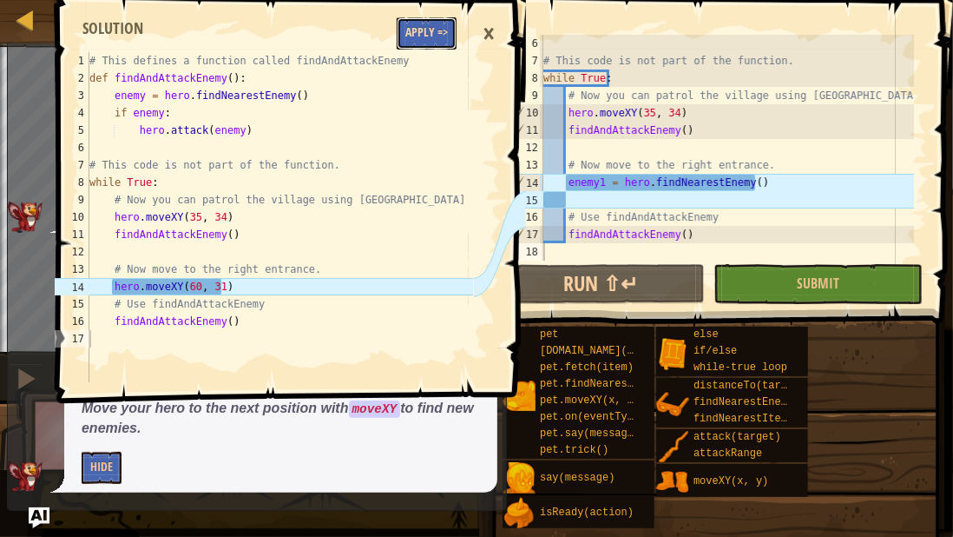
click at [443, 43] on button "Apply =>" at bounding box center [427, 33] width 60 height 32
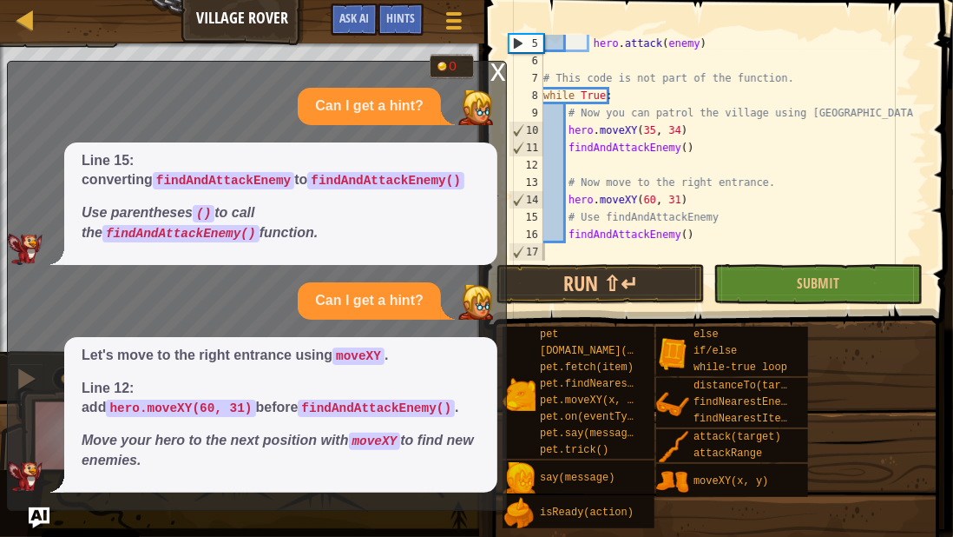
scroll to position [69, 0]
click at [499, 74] on div "x" at bounding box center [499, 70] width 16 height 17
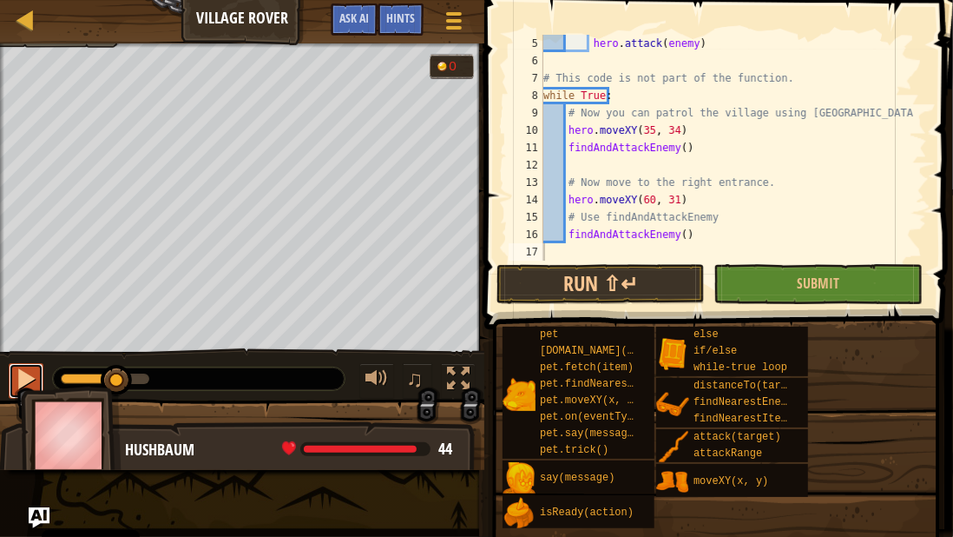
click at [15, 370] on div at bounding box center [26, 378] width 23 height 23
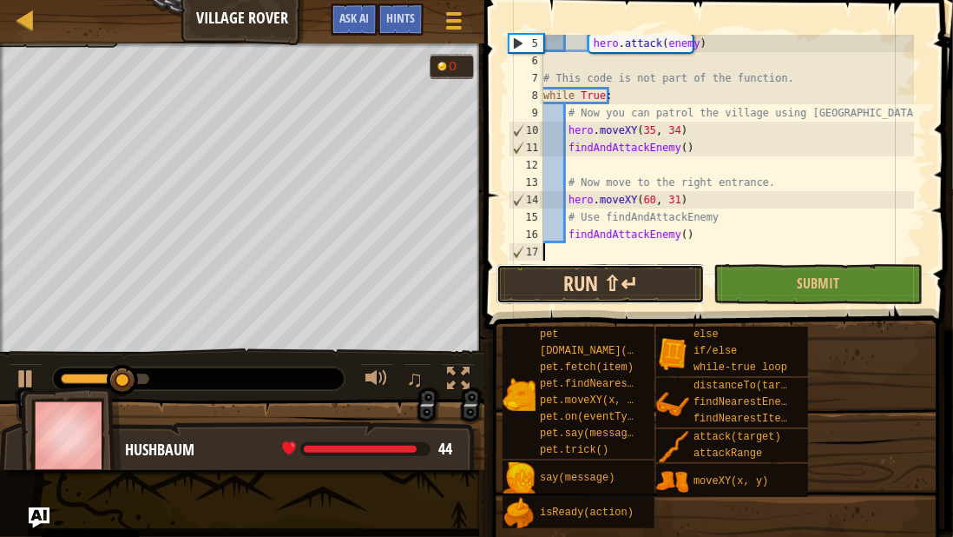
click at [568, 288] on button "Run ⇧↵" at bounding box center [601, 284] width 208 height 40
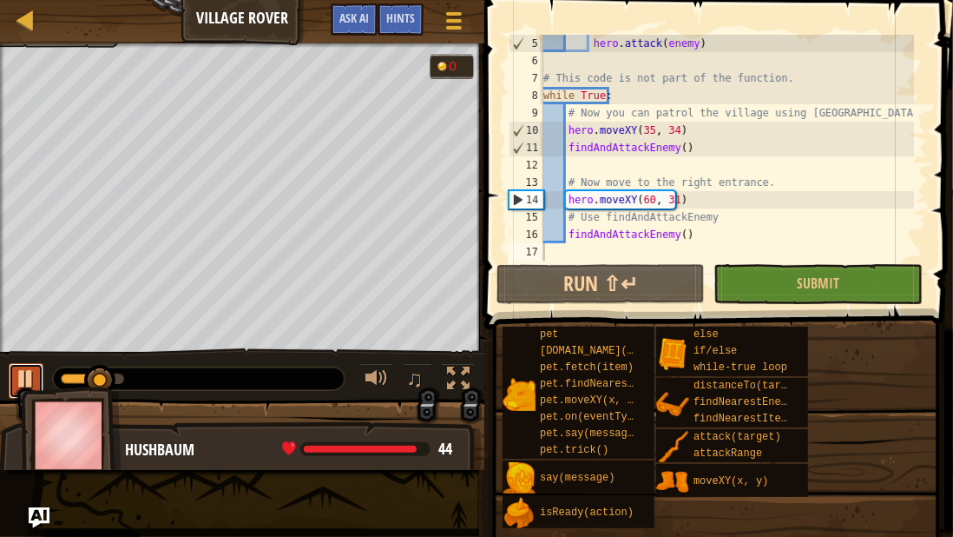
click at [32, 372] on div at bounding box center [26, 378] width 23 height 23
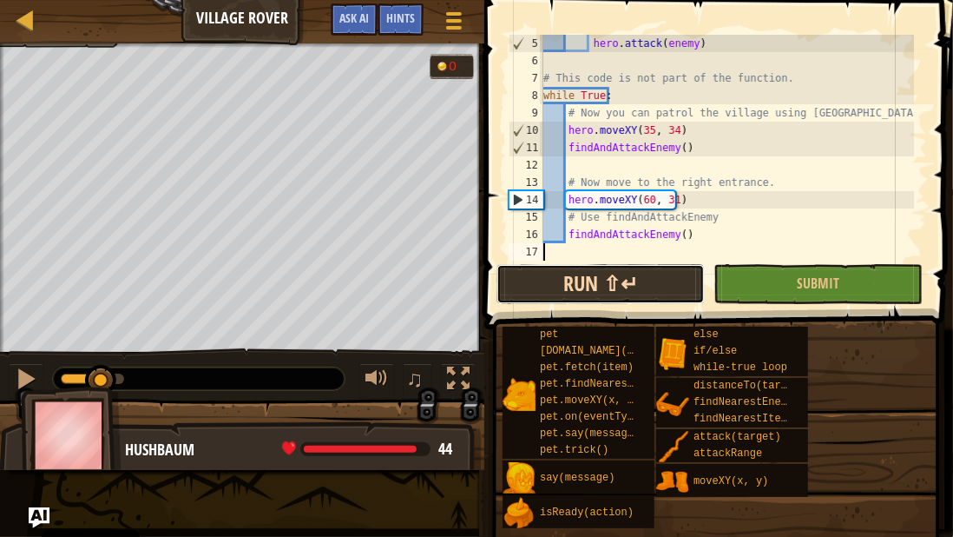
click at [557, 280] on button "Run ⇧↵" at bounding box center [601, 284] width 208 height 40
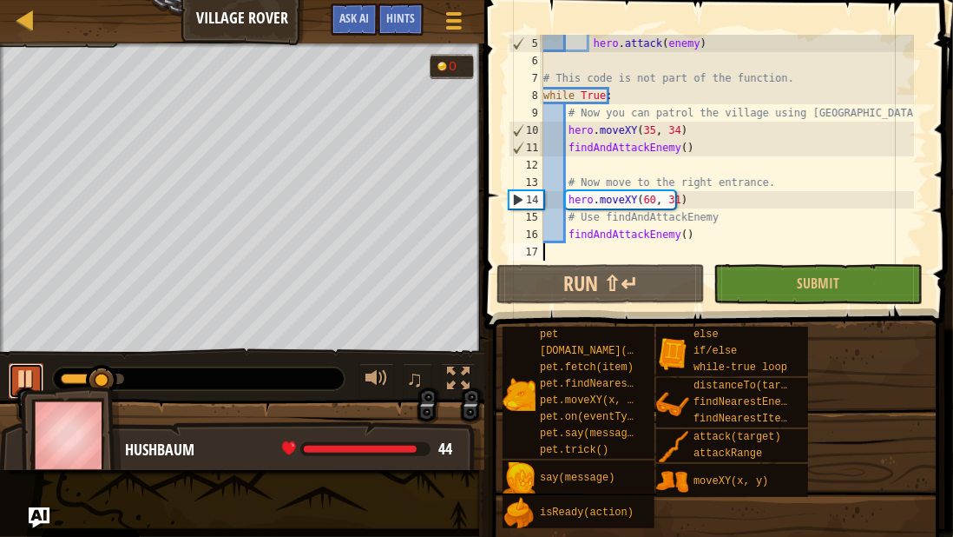
click at [20, 382] on div at bounding box center [26, 378] width 23 height 23
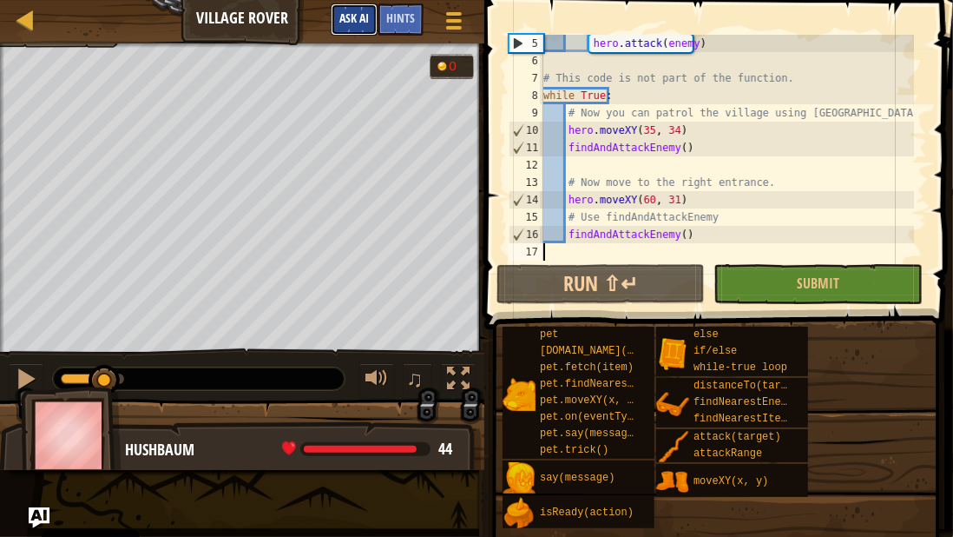
click at [345, 26] on button "Ask AI" at bounding box center [354, 19] width 47 height 32
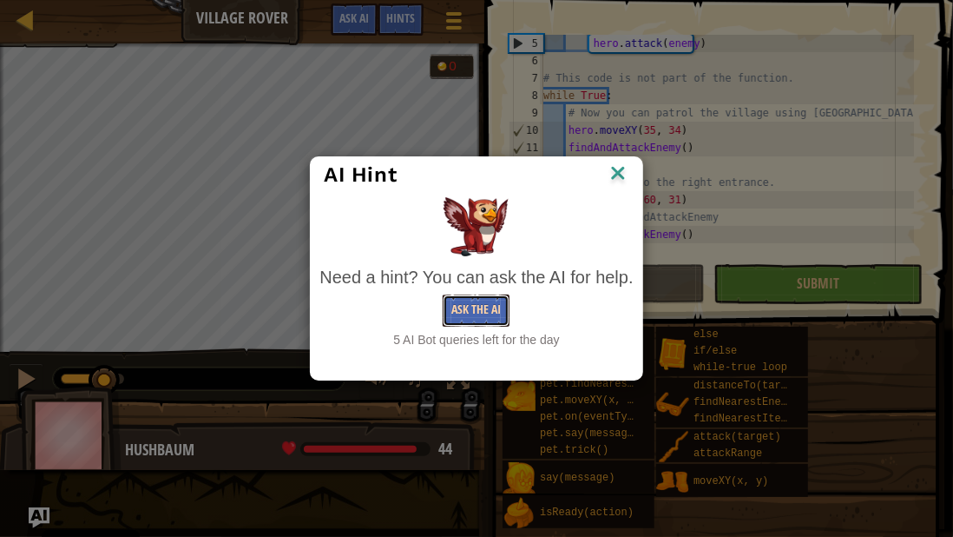
click at [459, 312] on button "Ask the AI" at bounding box center [476, 310] width 67 height 32
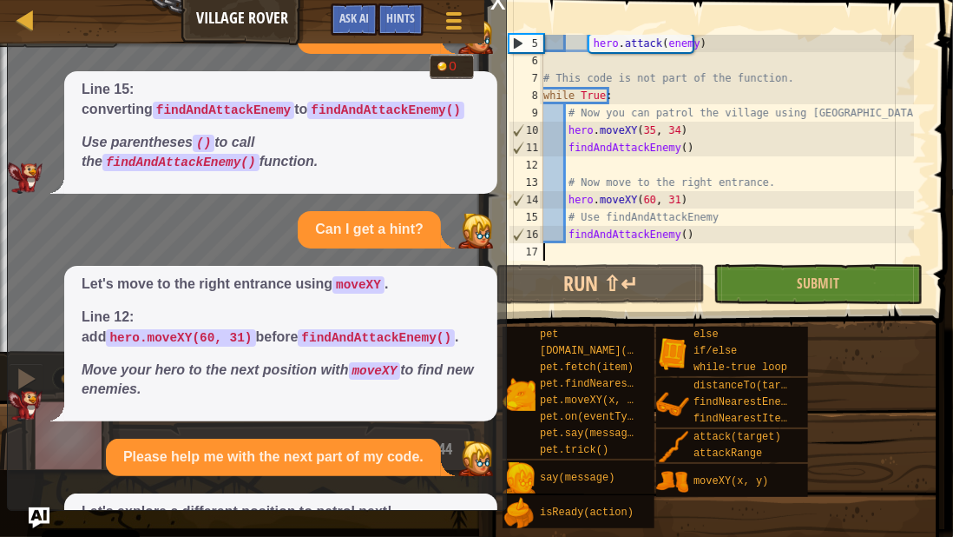
scroll to position [168, 0]
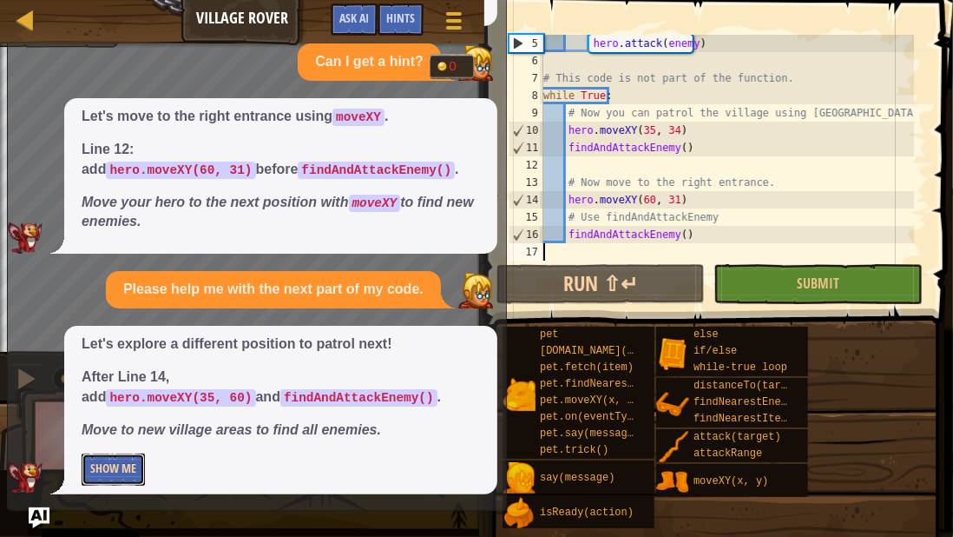
click at [126, 461] on button "Show Me" at bounding box center [113, 469] width 63 height 32
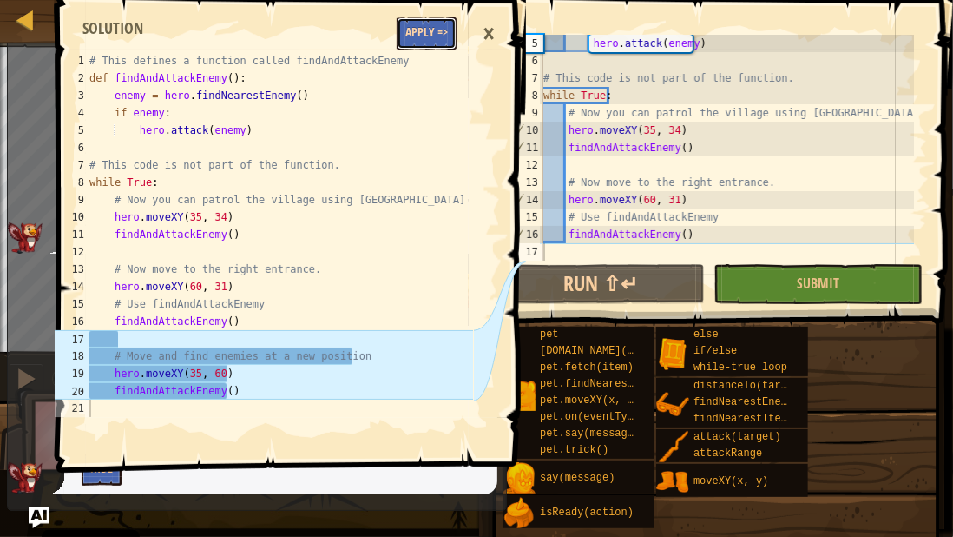
click at [414, 27] on button "Apply =>" at bounding box center [427, 33] width 60 height 32
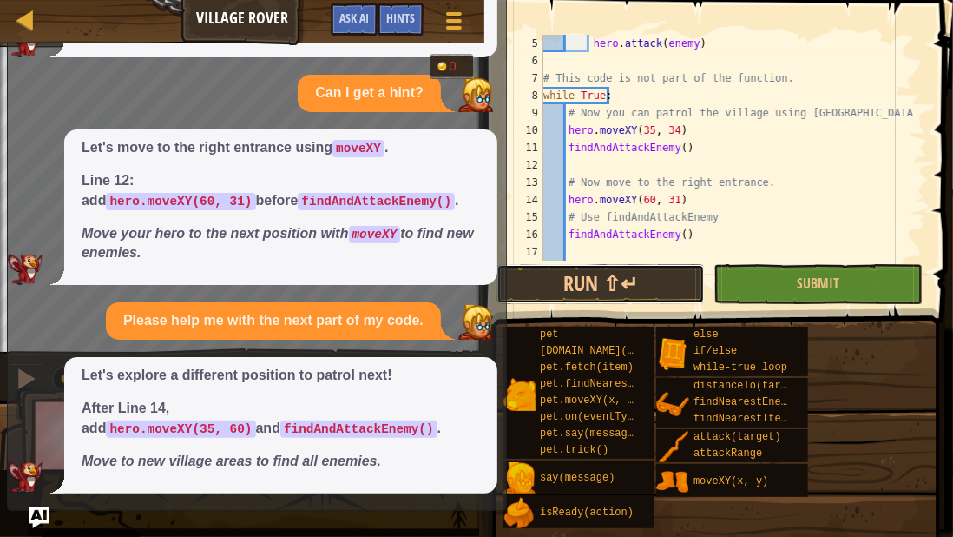
click at [536, 281] on button "Run ⇧↵" at bounding box center [601, 284] width 208 height 40
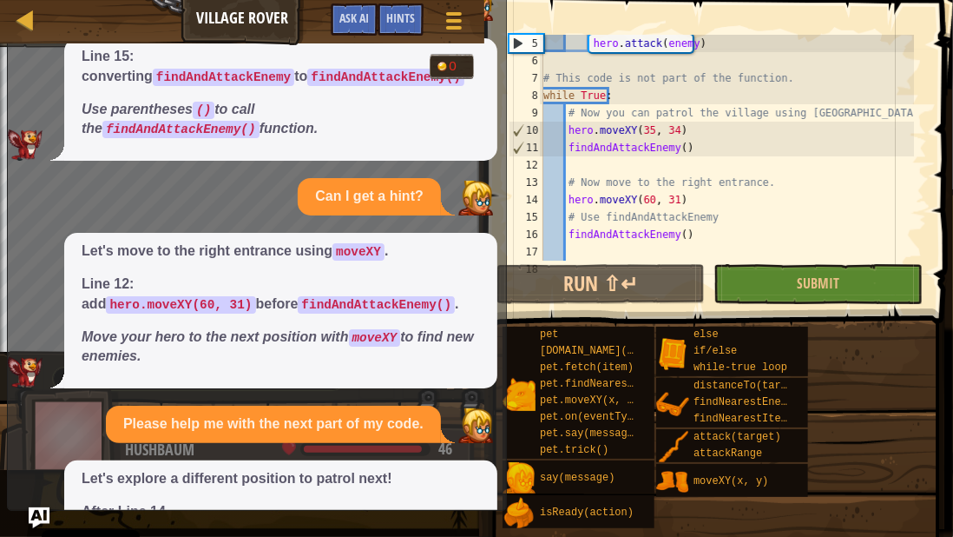
scroll to position [0, 0]
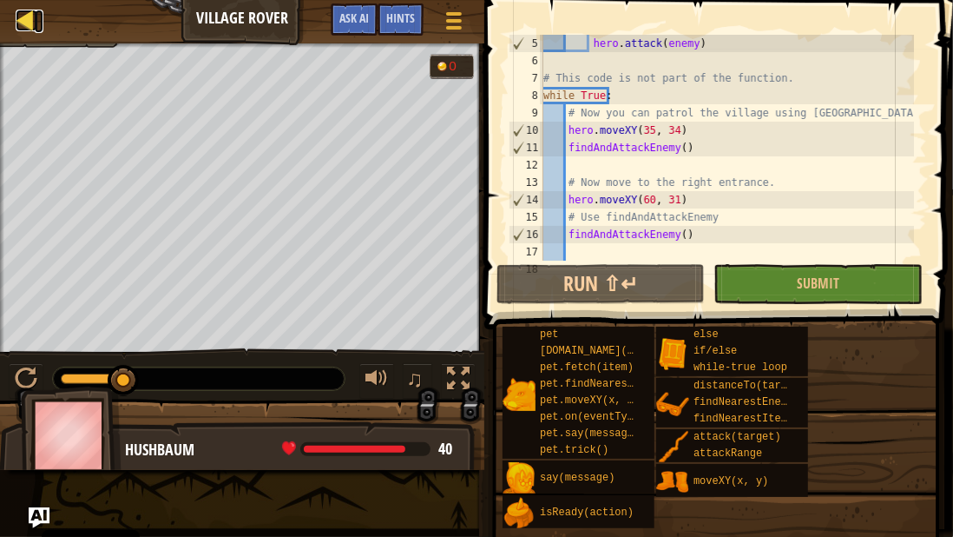
click at [20, 17] on div at bounding box center [27, 21] width 22 height 22
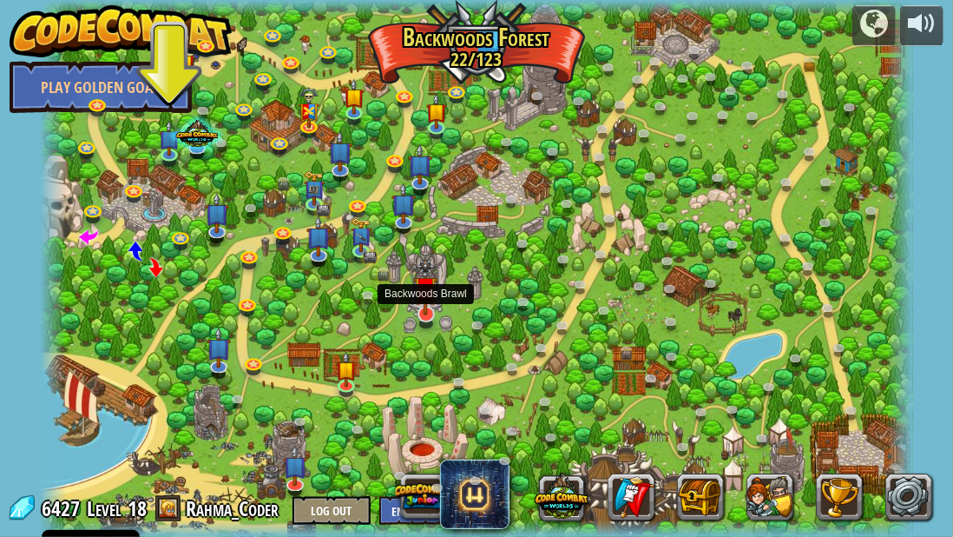
click at [425, 310] on img at bounding box center [425, 287] width 23 height 56
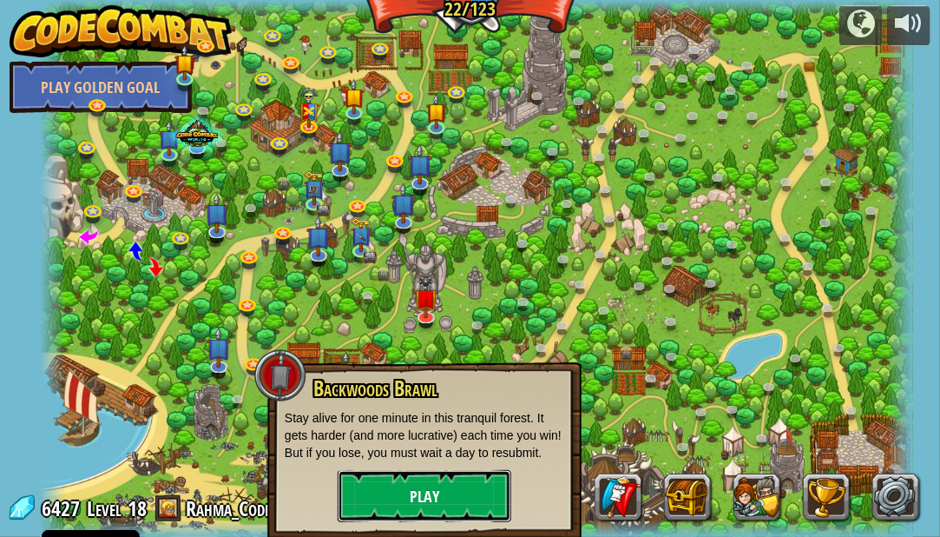
click at [413, 488] on button "Play" at bounding box center [425, 496] width 174 height 52
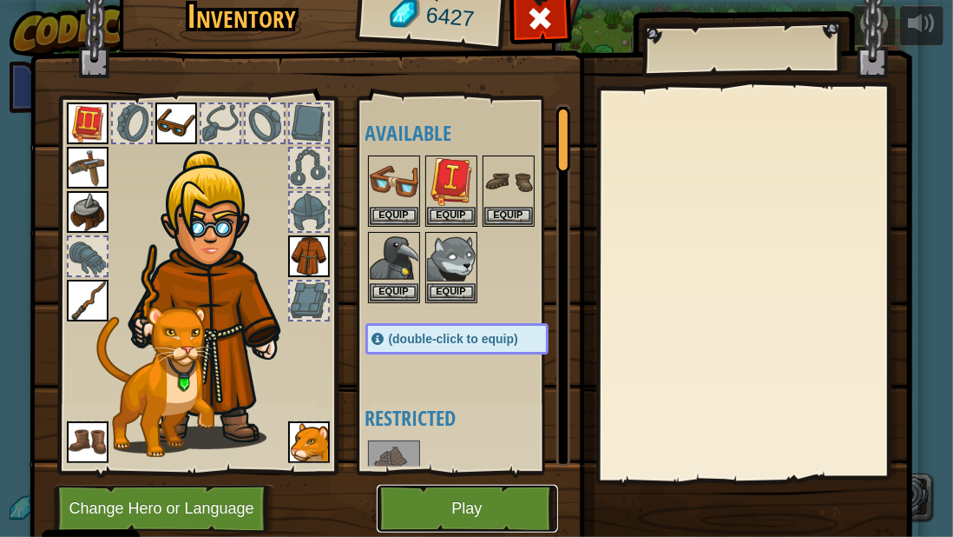
click at [450, 493] on button "Play" at bounding box center [467, 508] width 181 height 48
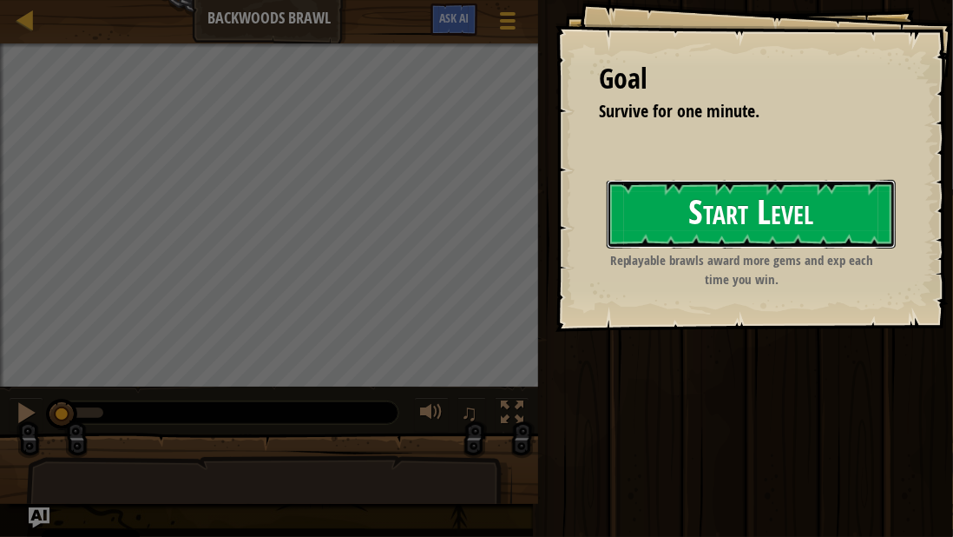
click at [706, 227] on button "Start Level" at bounding box center [751, 214] width 289 height 69
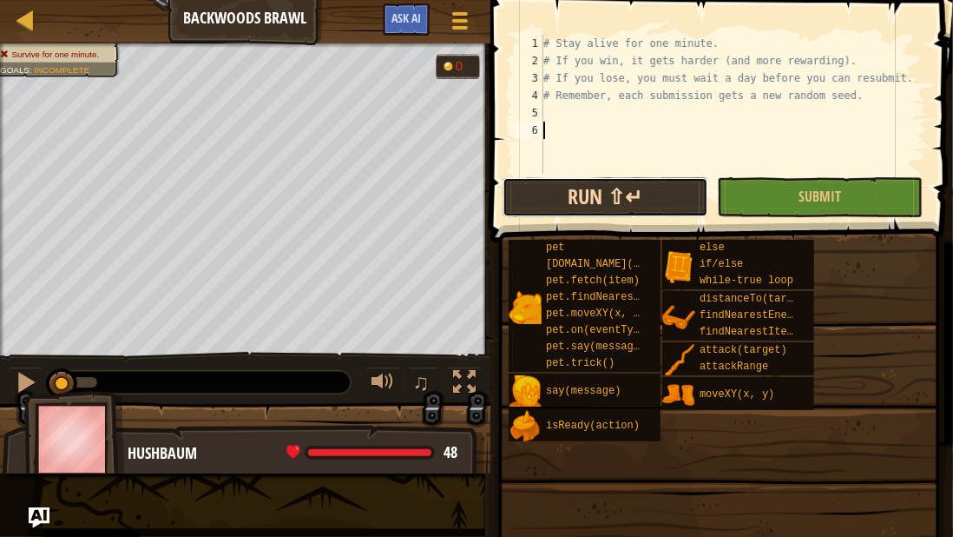
drag, startPoint x: 646, startPoint y: 189, endPoint x: 627, endPoint y: 191, distance: 19.2
click at [646, 189] on button "Run ⇧↵" at bounding box center [606, 197] width 206 height 40
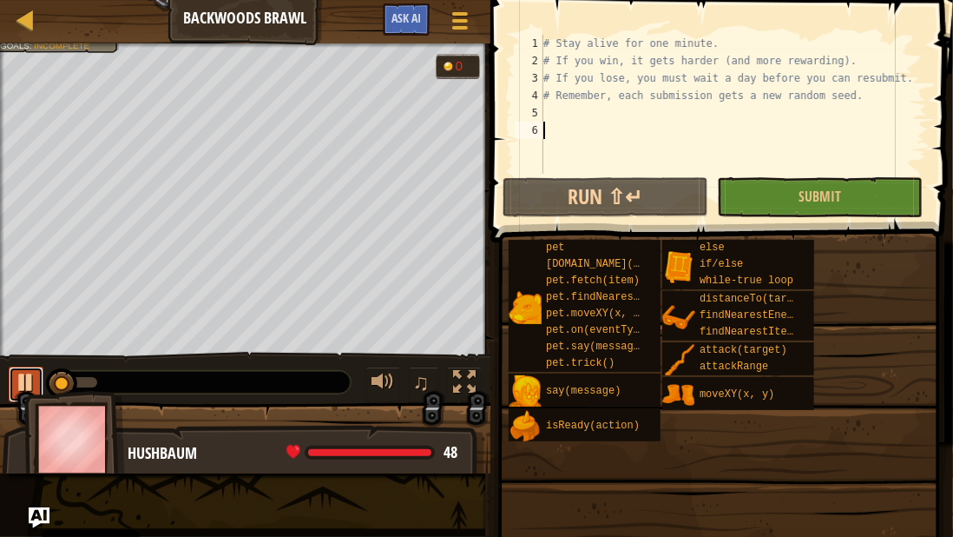
click at [12, 372] on button at bounding box center [26, 384] width 35 height 36
click at [22, 22] on div at bounding box center [27, 21] width 22 height 22
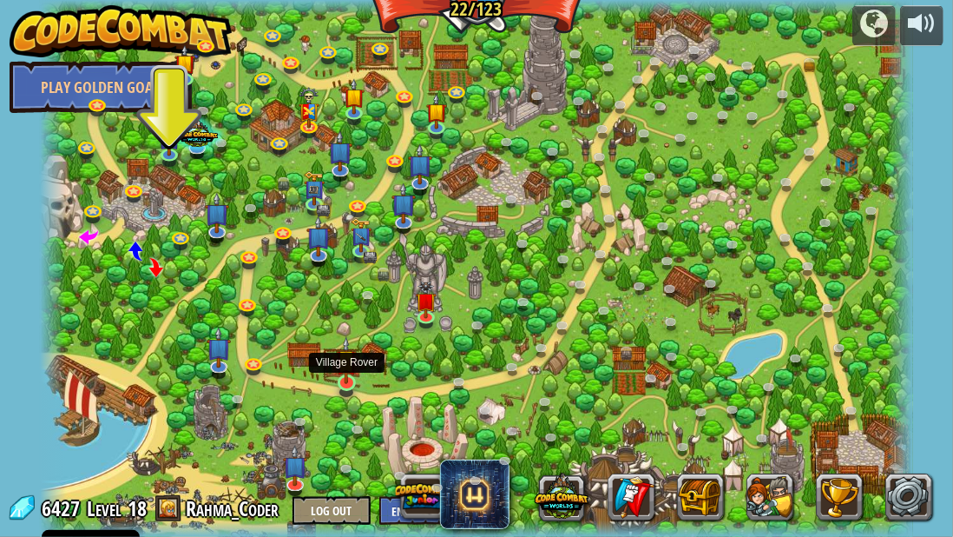
click at [345, 382] on img at bounding box center [346, 360] width 21 height 48
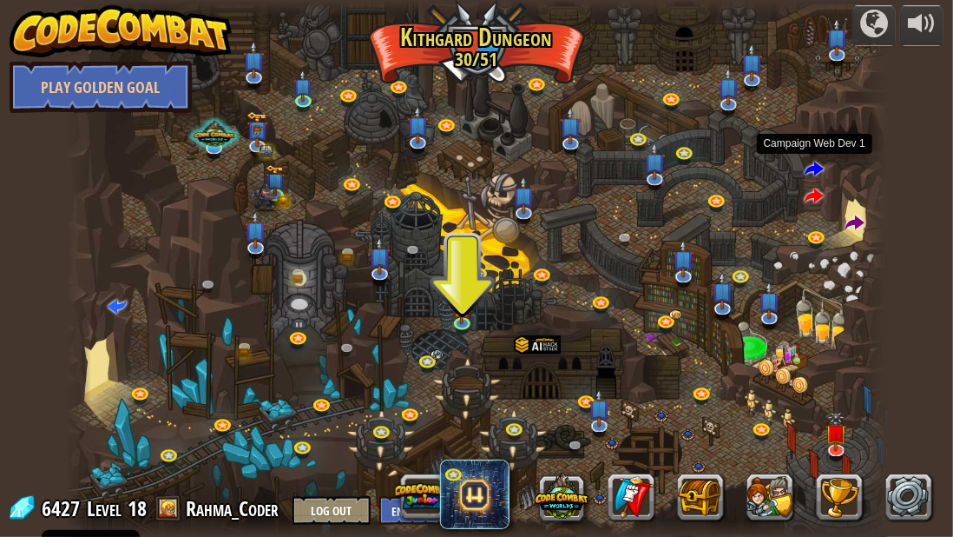
click at [814, 170] on span at bounding box center [814, 170] width 19 height 19
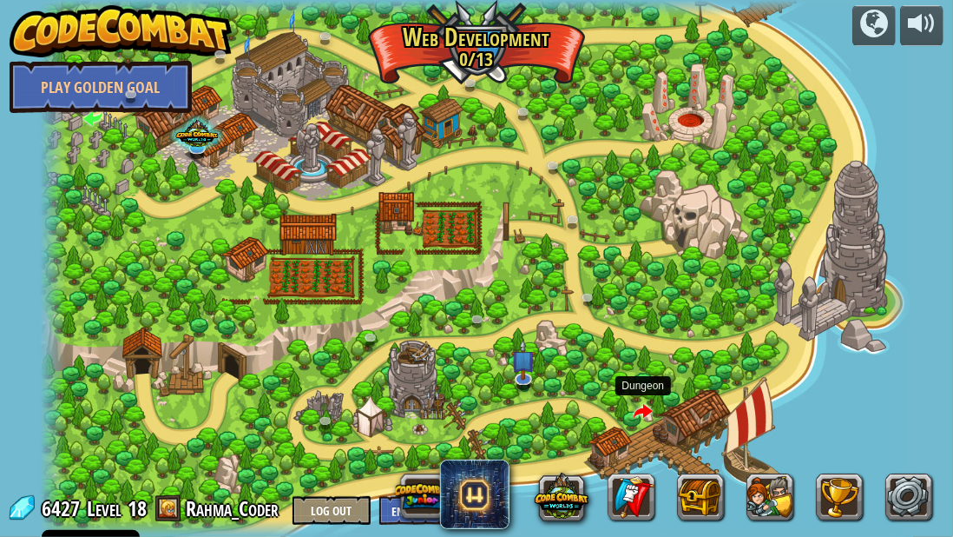
click at [647, 411] on span at bounding box center [643, 412] width 19 height 19
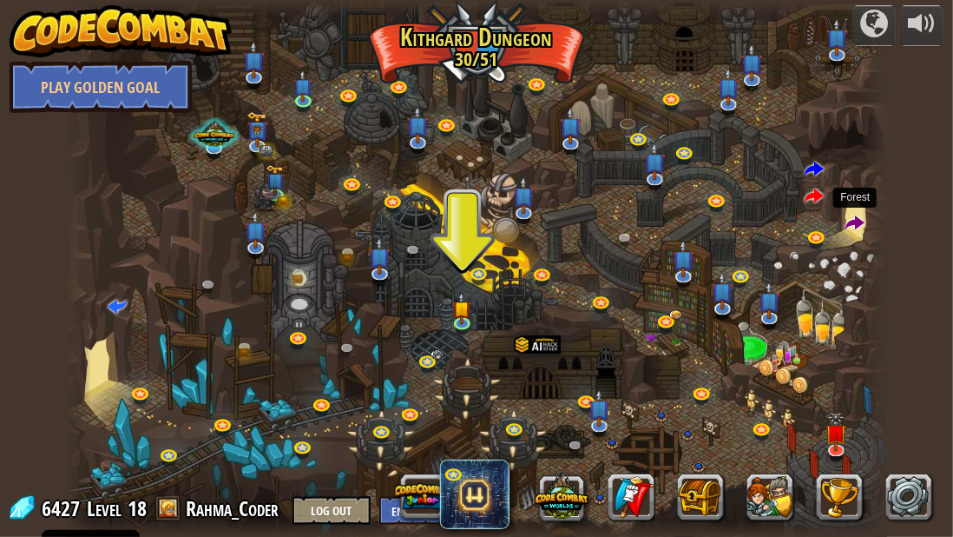
click at [859, 225] on span at bounding box center [855, 223] width 19 height 19
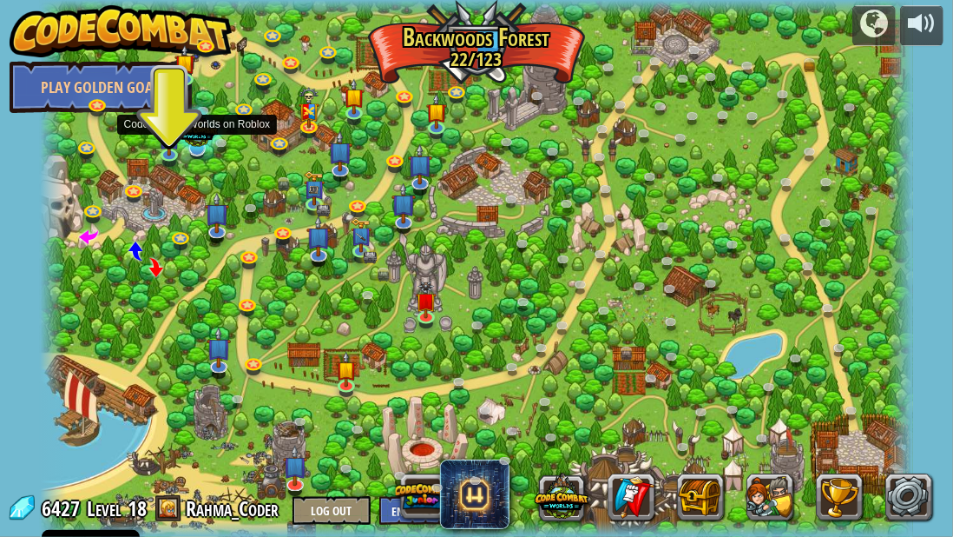
click at [207, 133] on div at bounding box center [196, 130] width 57 height 55
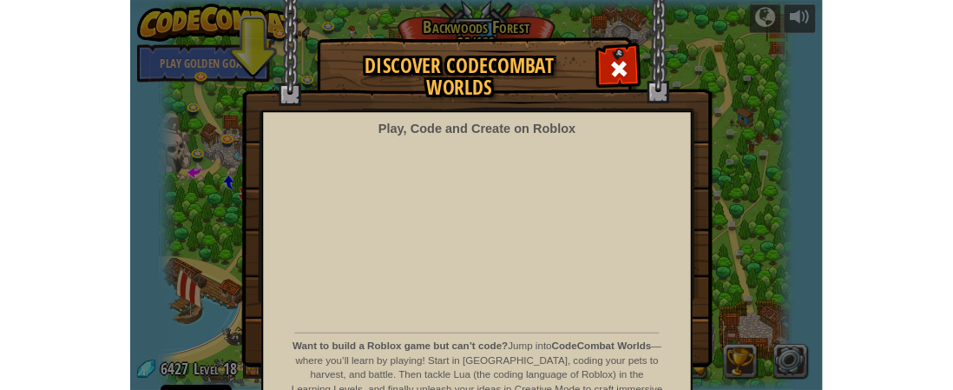
scroll to position [87, 0]
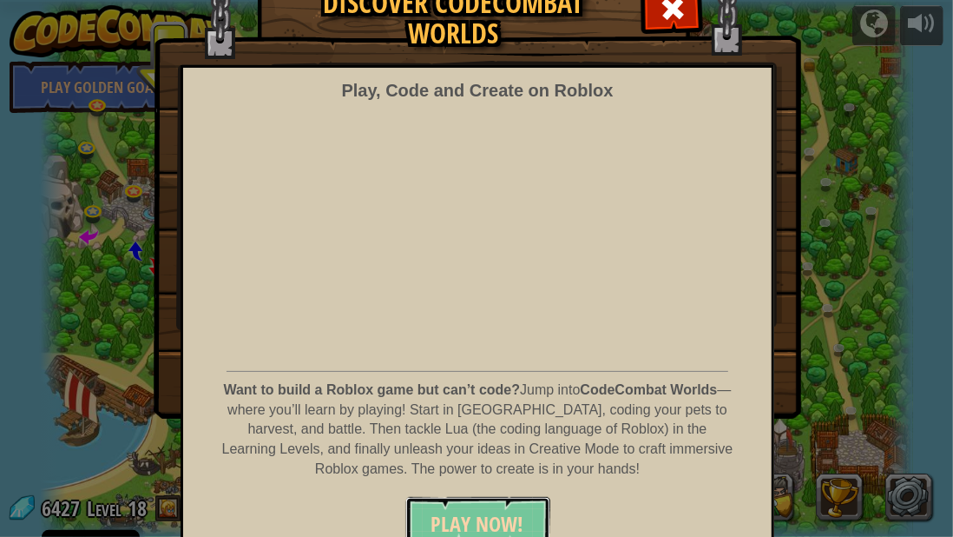
click at [485, 513] on span "PLAY NOW!" at bounding box center [478, 524] width 93 height 28
